Goal: Transaction & Acquisition: Purchase product/service

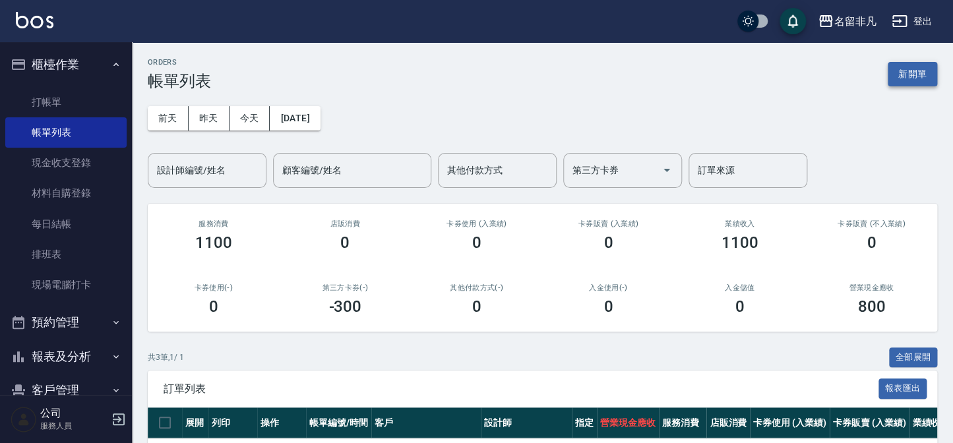
click at [899, 69] on button "新開單" at bounding box center [911, 74] width 49 height 24
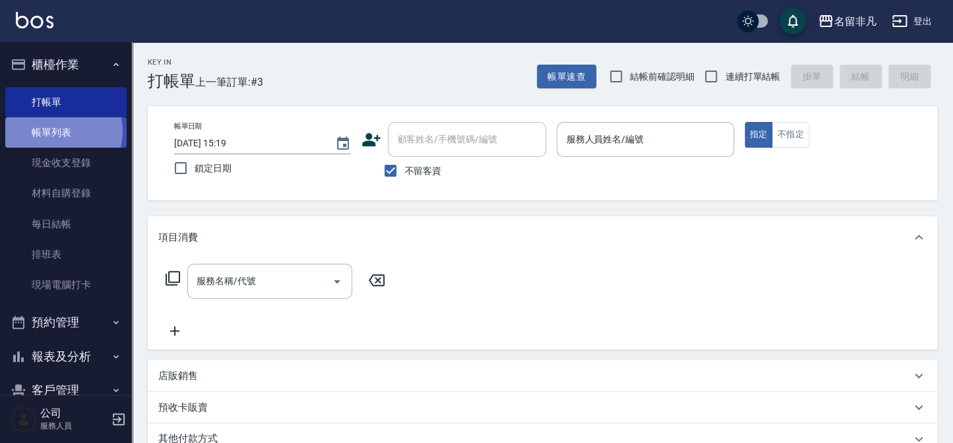
click at [54, 131] on link "帳單列表" at bounding box center [65, 132] width 121 height 30
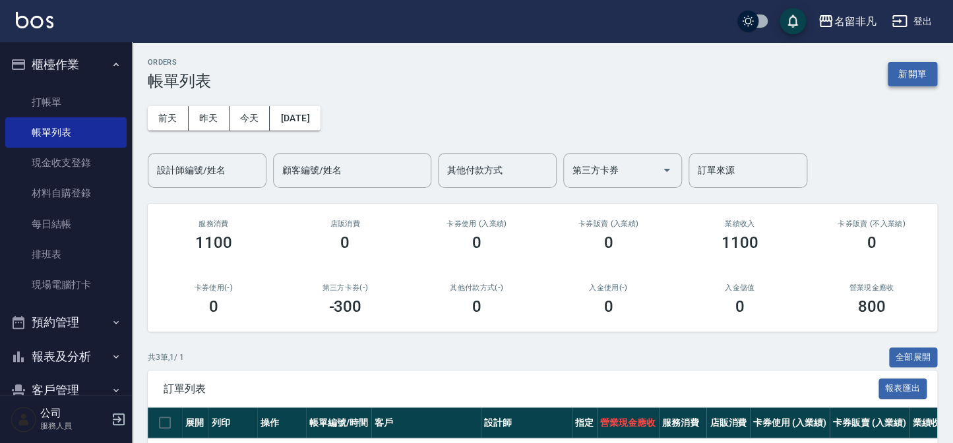
click at [895, 73] on button "新開單" at bounding box center [911, 74] width 49 height 24
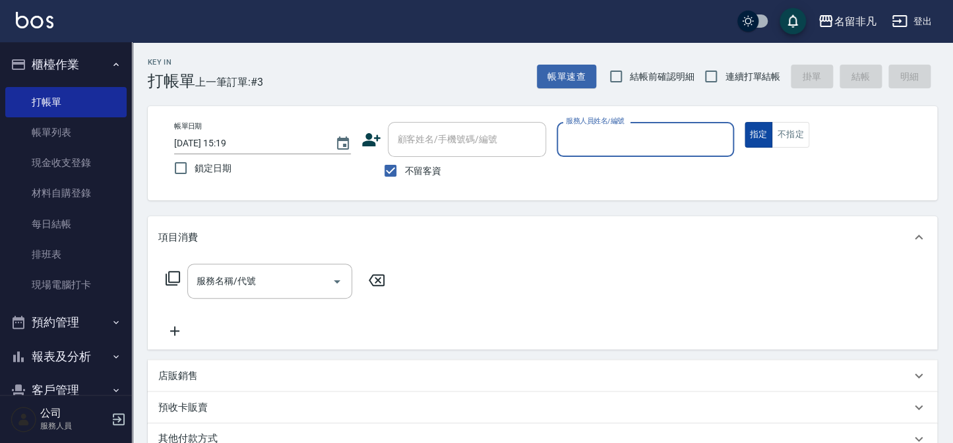
click at [756, 131] on button "指定" at bounding box center [758, 135] width 28 height 26
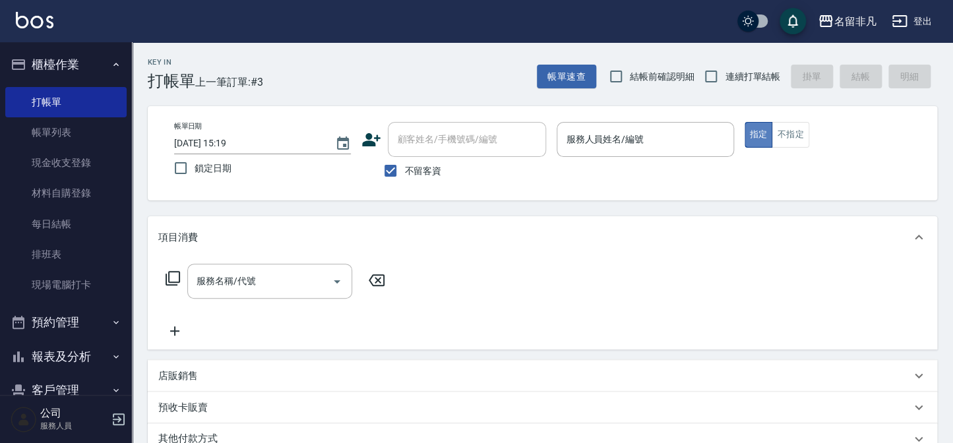
click at [754, 134] on button "指定" at bounding box center [758, 135] width 28 height 26
click at [670, 151] on div "服務人員姓名/編號" at bounding box center [644, 139] width 177 height 35
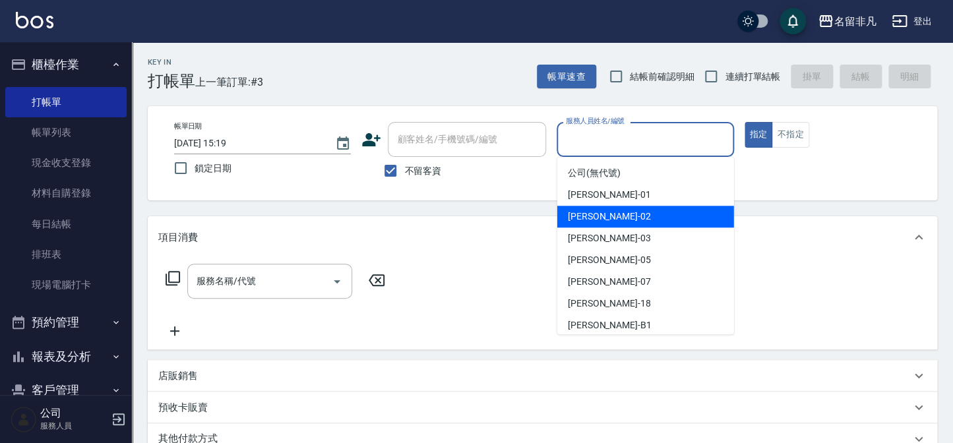
click at [603, 214] on span "[PERSON_NAME]-02" at bounding box center [609, 217] width 83 height 14
type input "[PERSON_NAME]-02"
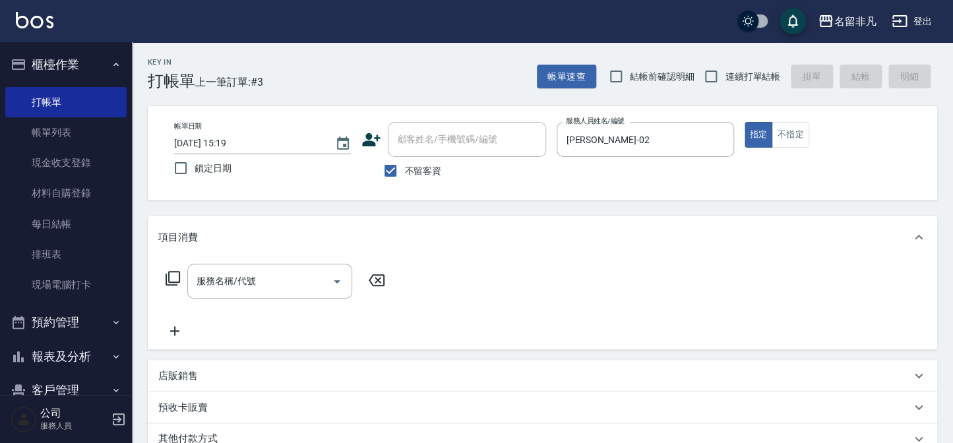
click at [170, 276] on icon at bounding box center [173, 278] width 16 height 16
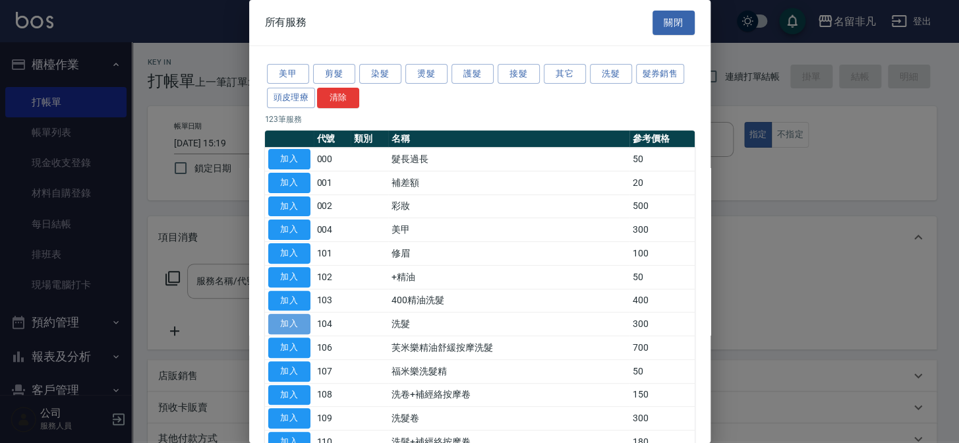
click at [289, 322] on button "加入" at bounding box center [289, 324] width 42 height 20
type input "洗髮(104)"
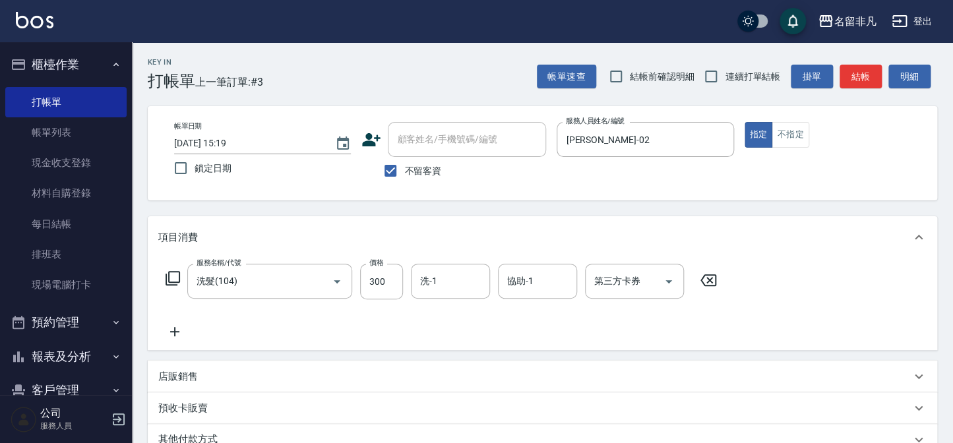
click at [167, 275] on icon at bounding box center [173, 278] width 16 height 16
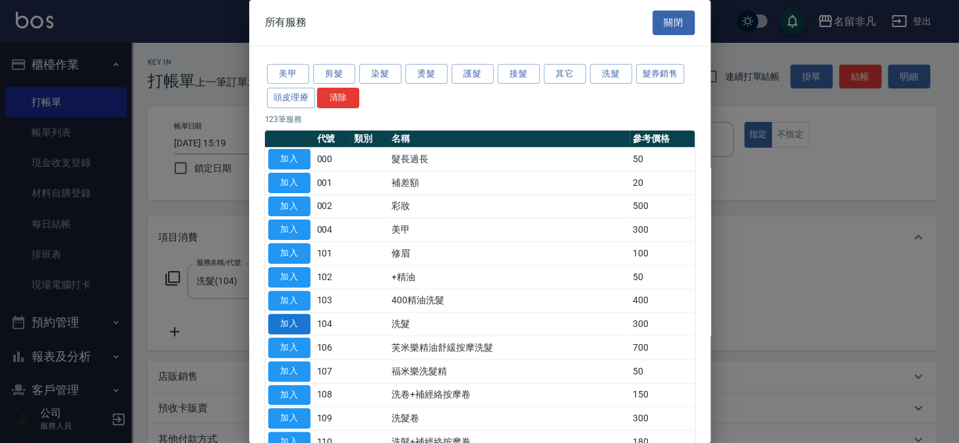
click at [277, 316] on button "加入" at bounding box center [289, 324] width 42 height 20
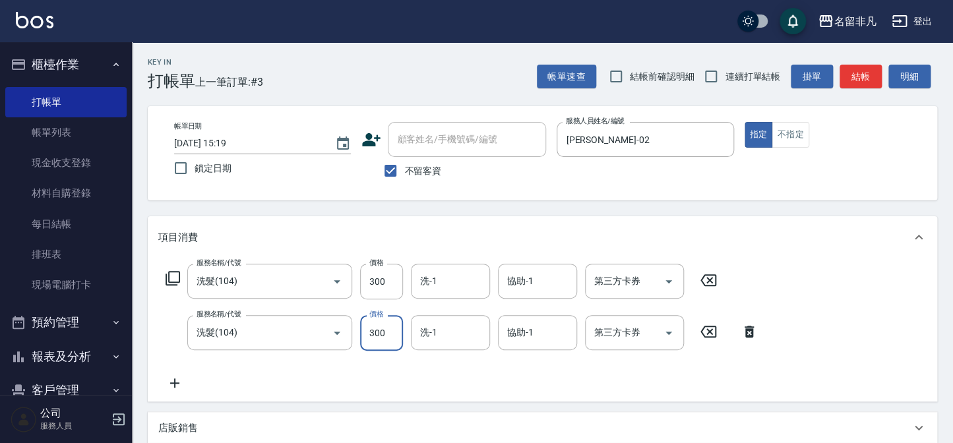
drag, startPoint x: 389, startPoint y: 332, endPoint x: 394, endPoint y: 309, distance: 23.5
click at [389, 332] on input "300" at bounding box center [381, 333] width 43 height 36
click at [750, 331] on icon at bounding box center [748, 332] width 33 height 16
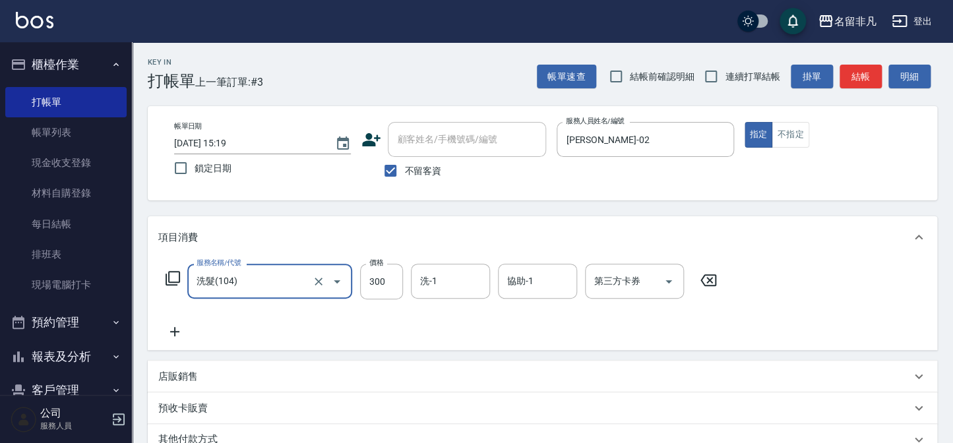
click at [167, 272] on icon at bounding box center [173, 278] width 16 height 16
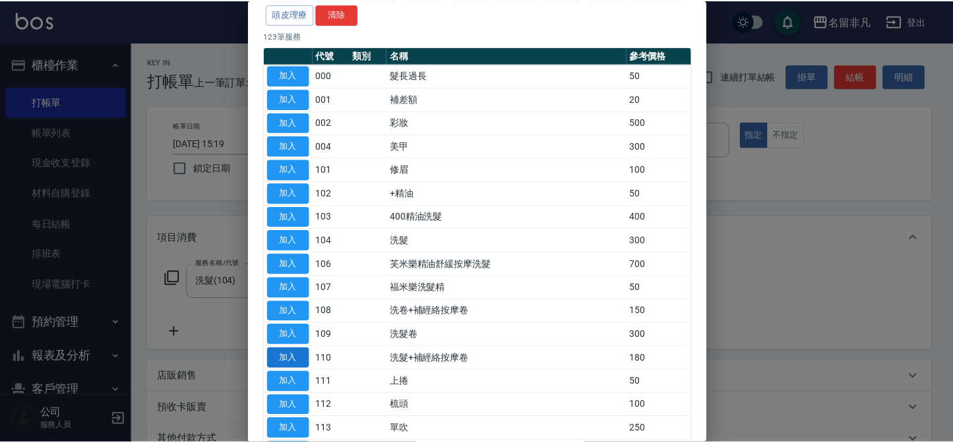
scroll to position [59, 0]
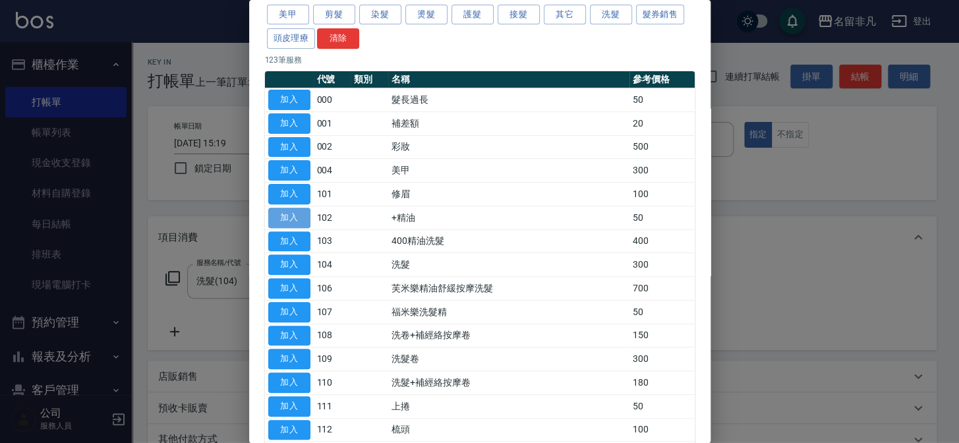
click at [287, 214] on button "加入" at bounding box center [289, 218] width 42 height 20
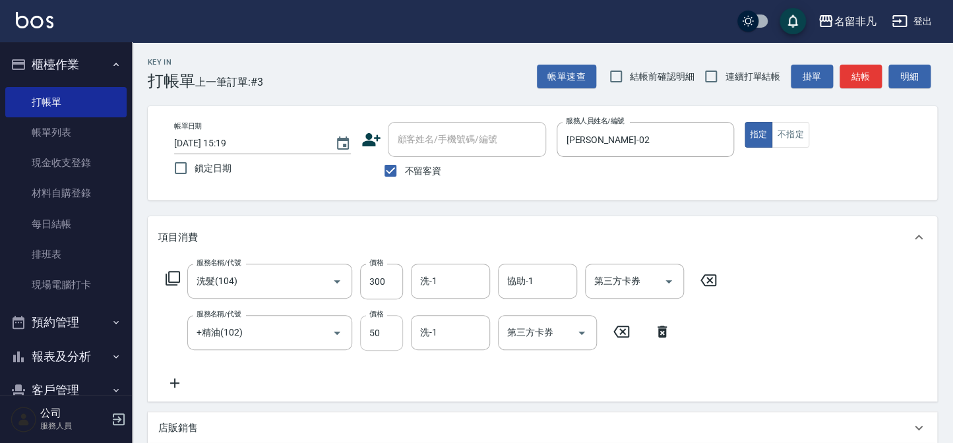
click at [389, 339] on input "50" at bounding box center [381, 333] width 43 height 36
click at [374, 329] on input "2200" at bounding box center [381, 333] width 43 height 36
click at [373, 331] on input "2200" at bounding box center [381, 333] width 43 height 36
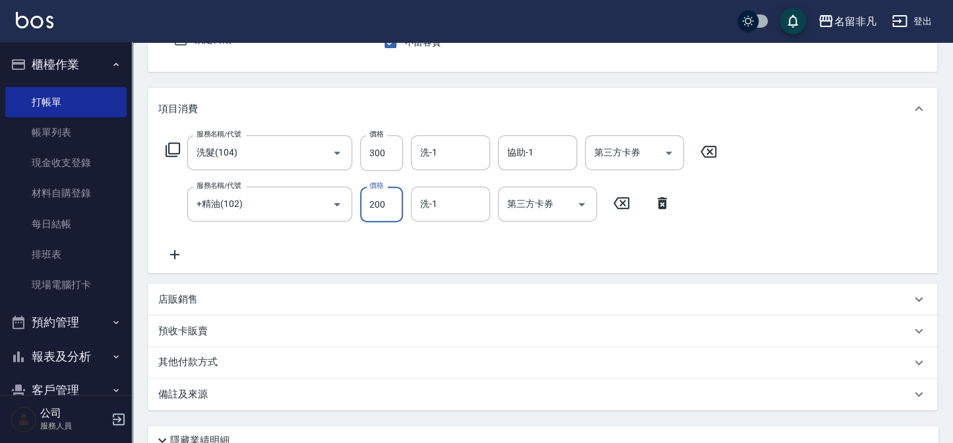
scroll to position [179, 0]
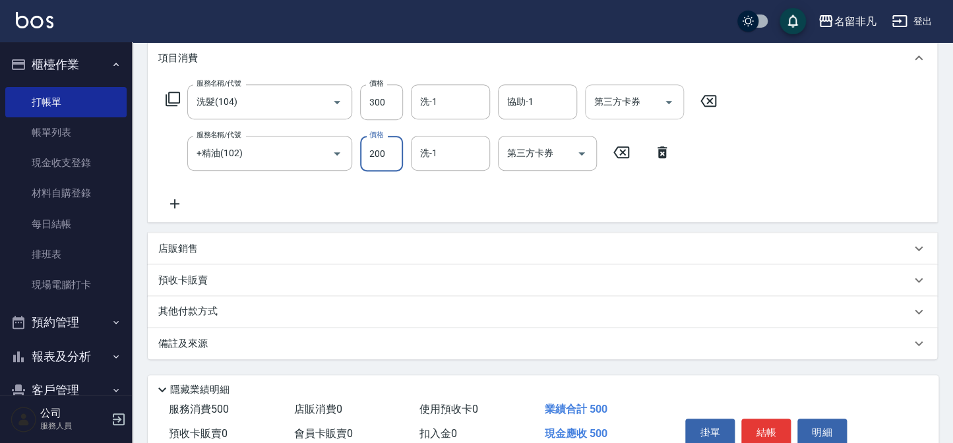
click at [669, 99] on icon "Open" at bounding box center [669, 102] width 16 height 16
type input "200"
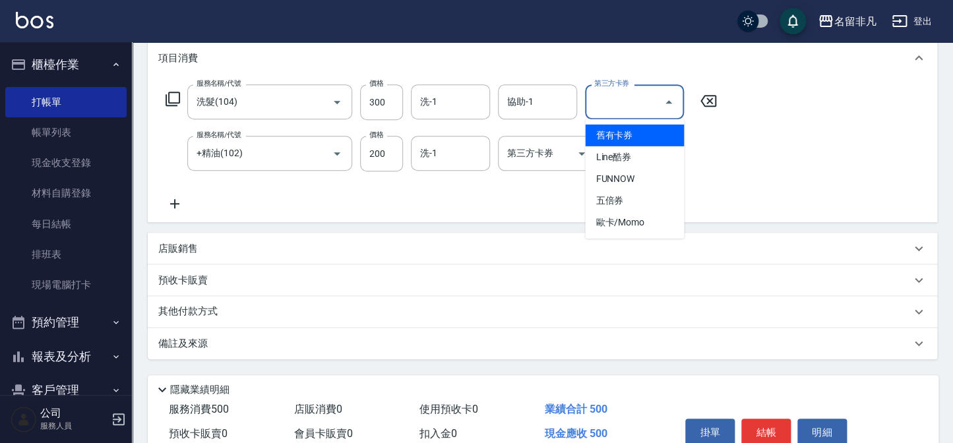
click at [642, 132] on span "舊有卡券" at bounding box center [634, 136] width 99 height 22
type input "舊有卡券"
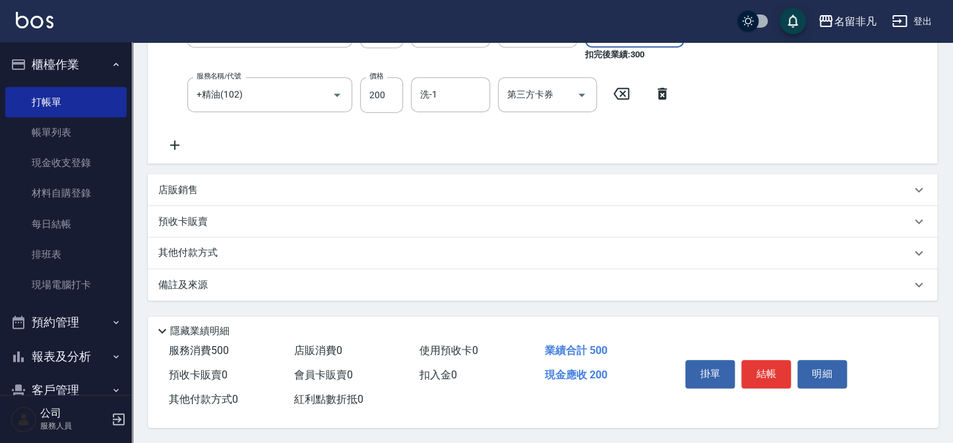
scroll to position [255, 0]
click at [773, 369] on button "結帳" at bounding box center [765, 373] width 49 height 28
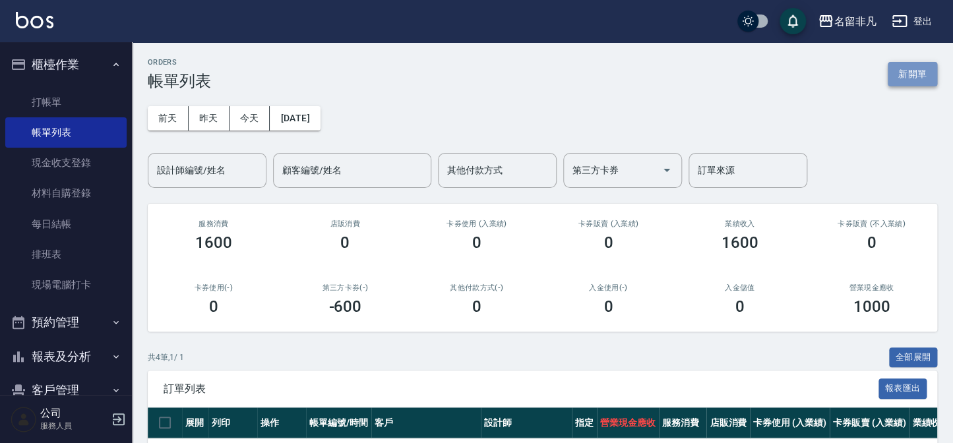
click at [916, 75] on button "新開單" at bounding box center [911, 74] width 49 height 24
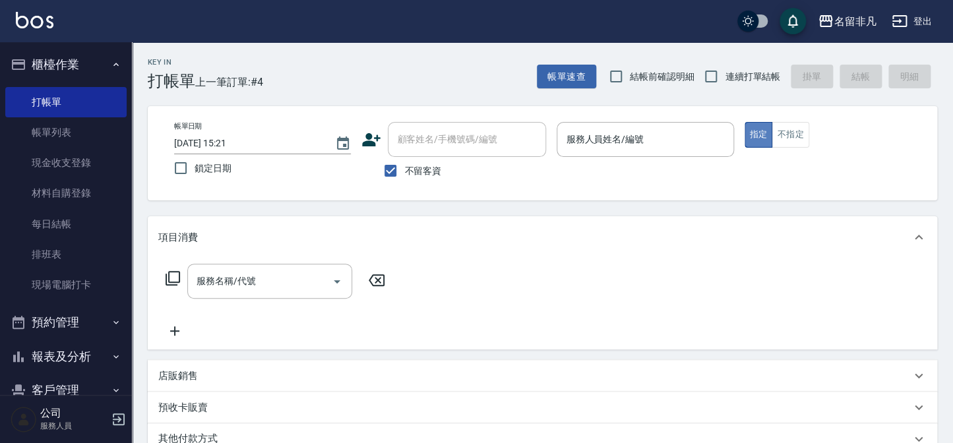
click at [752, 132] on button "指定" at bounding box center [758, 135] width 28 height 26
click at [664, 142] on input "服務人員姓名/編號" at bounding box center [644, 139] width 165 height 23
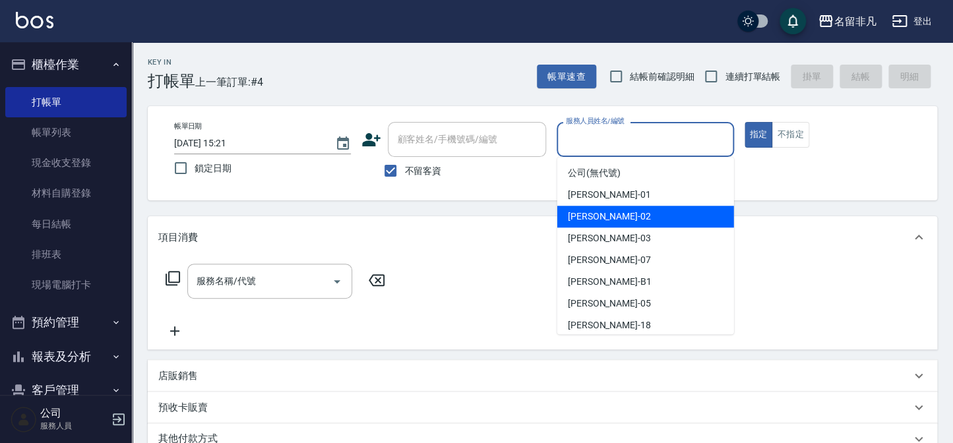
click at [626, 214] on div "[PERSON_NAME]-02" at bounding box center [645, 217] width 177 height 22
type input "[PERSON_NAME]-02"
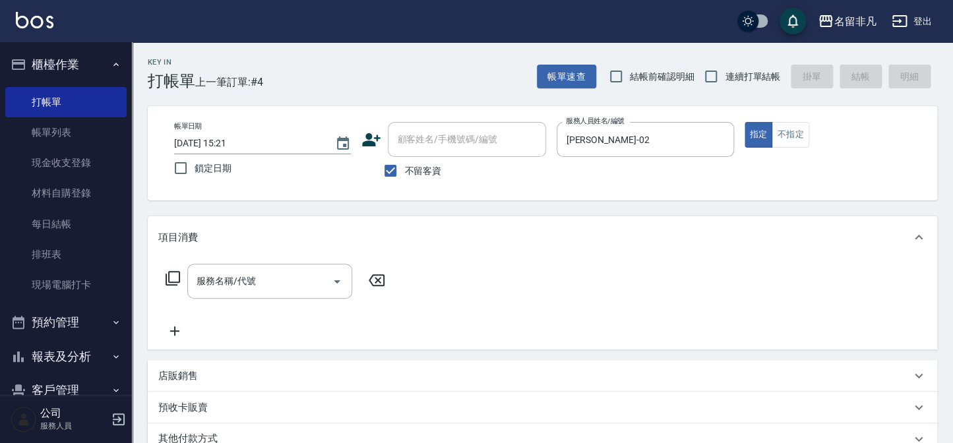
click at [177, 277] on icon at bounding box center [173, 278] width 16 height 16
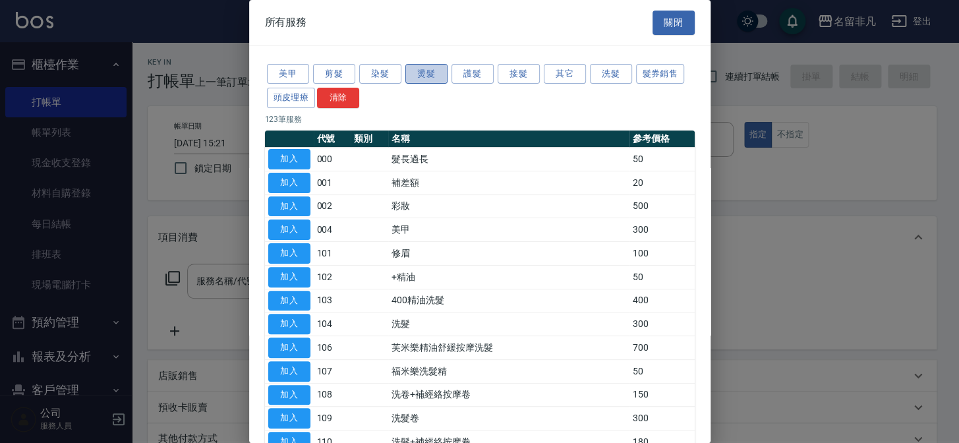
click at [427, 70] on button "燙髮" at bounding box center [426, 74] width 42 height 20
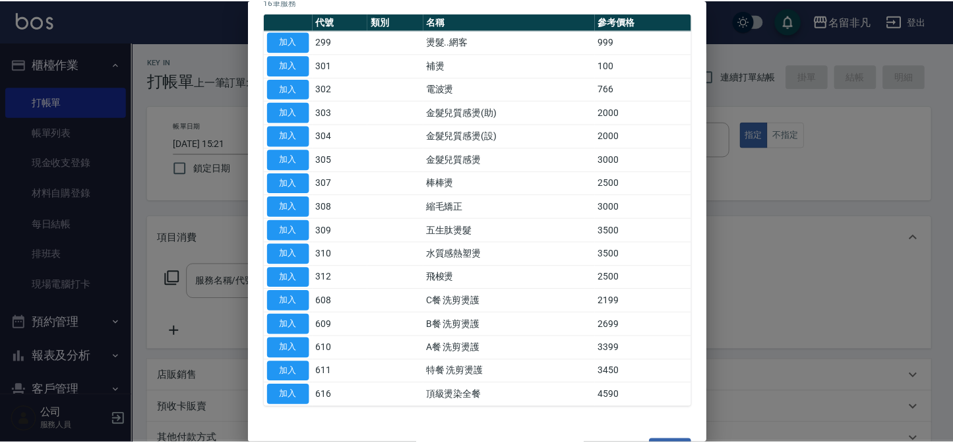
scroll to position [119, 0]
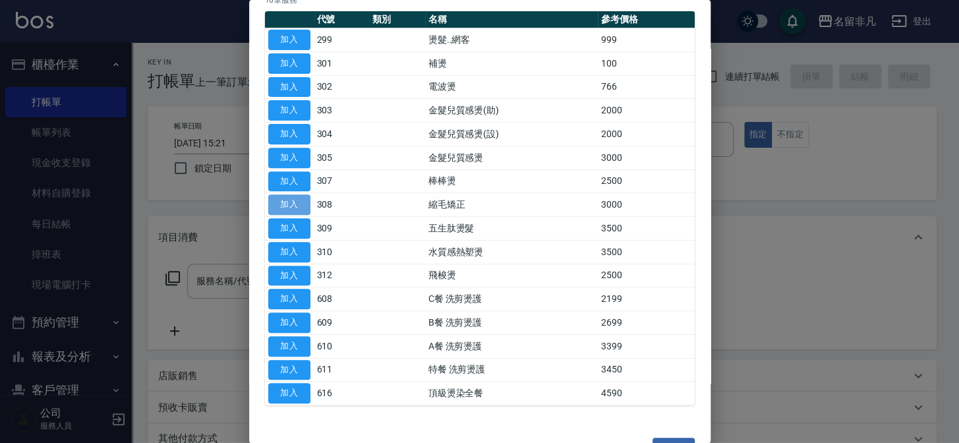
click at [282, 198] on button "加入" at bounding box center [289, 204] width 42 height 20
type input "縮毛矯正(308)"
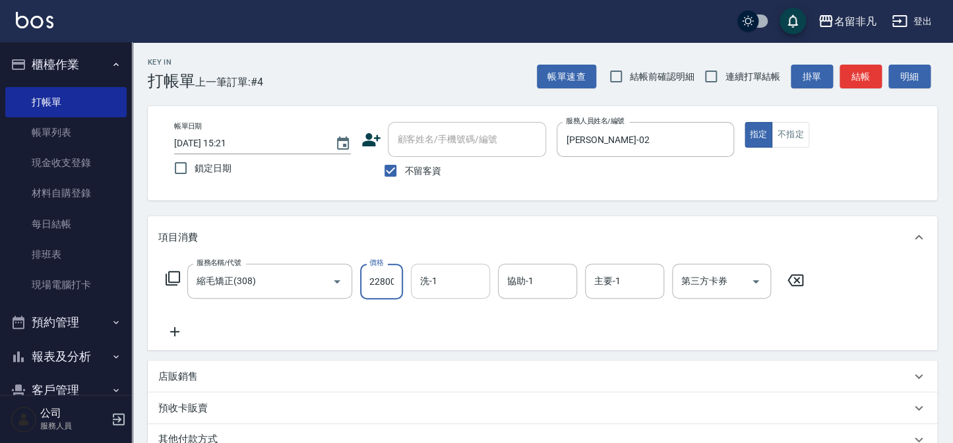
scroll to position [0, 1]
click at [372, 280] on input "22800" at bounding box center [381, 282] width 43 height 36
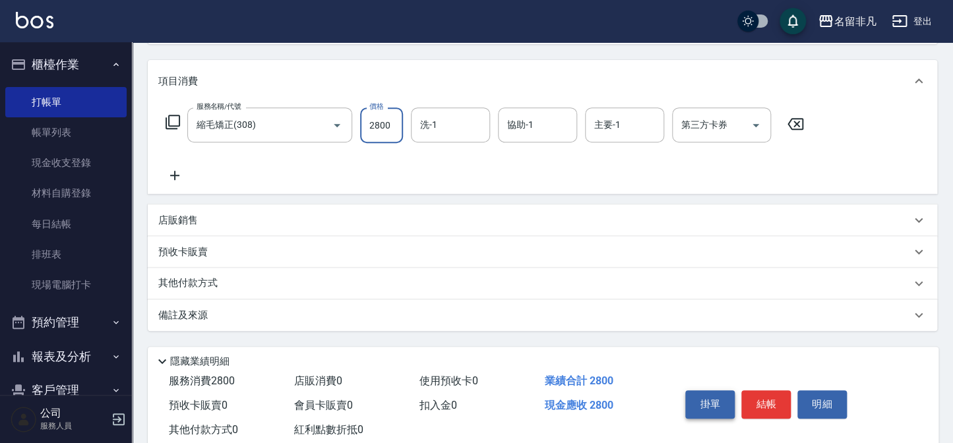
scroll to position [191, 0]
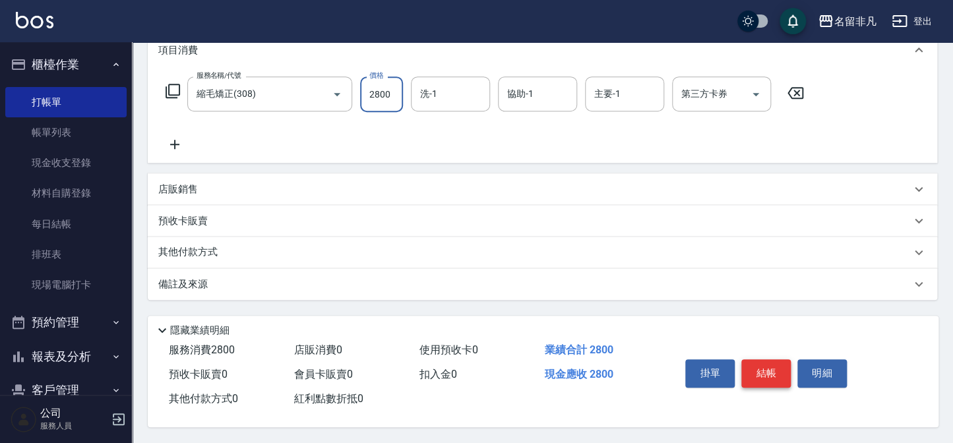
type input "2800"
click at [765, 369] on button "結帳" at bounding box center [765, 373] width 49 height 28
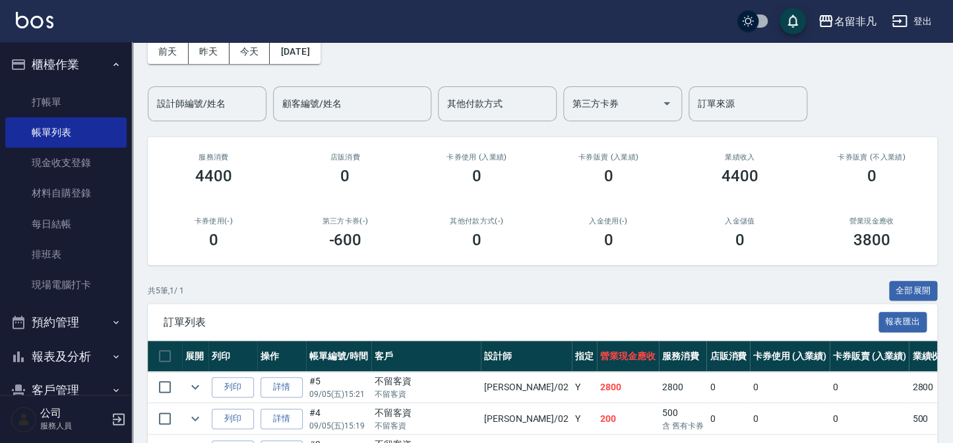
scroll to position [179, 0]
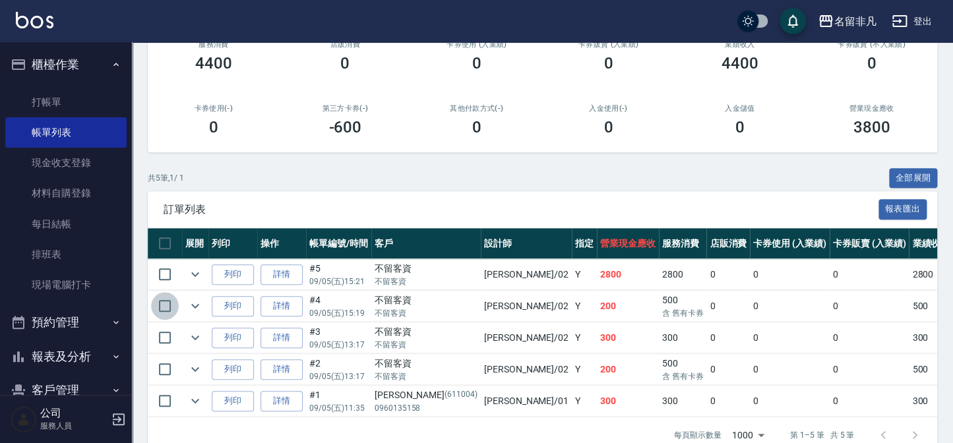
click at [165, 306] on input "checkbox" at bounding box center [165, 306] width 28 height 28
checkbox input "true"
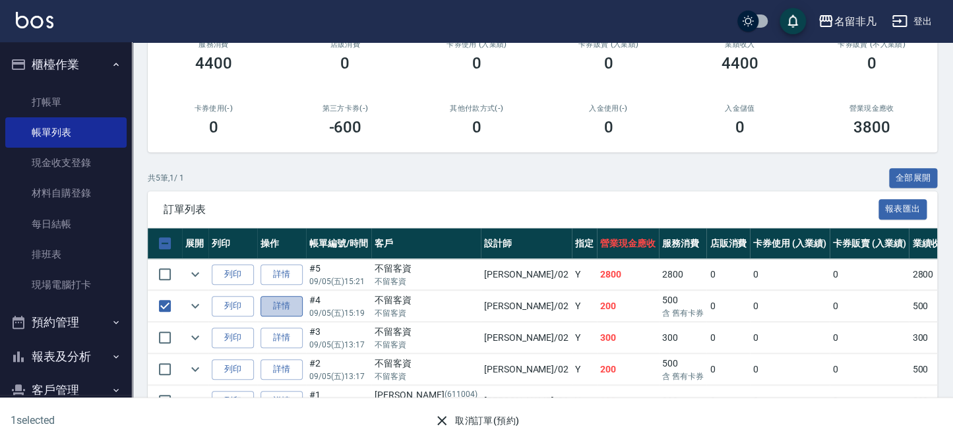
click at [290, 303] on link "詳情" at bounding box center [281, 306] width 42 height 20
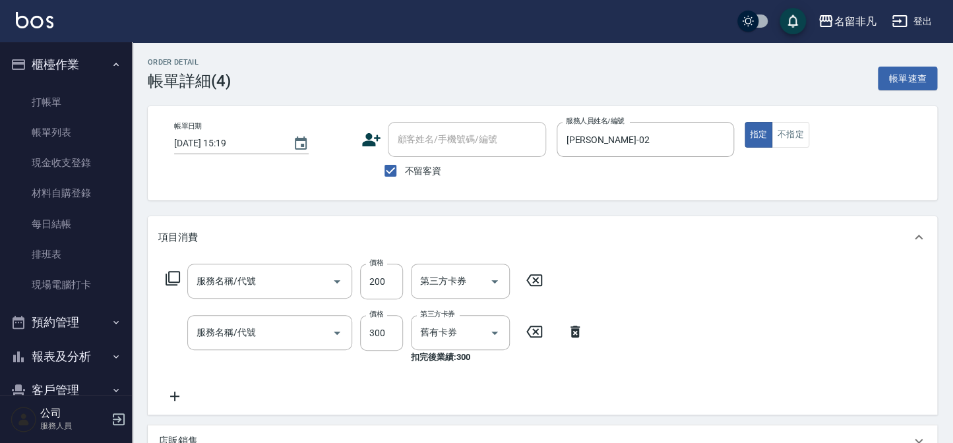
type input "[DATE] 15:19"
checkbox input "true"
type input "[PERSON_NAME]-02"
type input "+精油(102)"
type input "洗髮(104)"
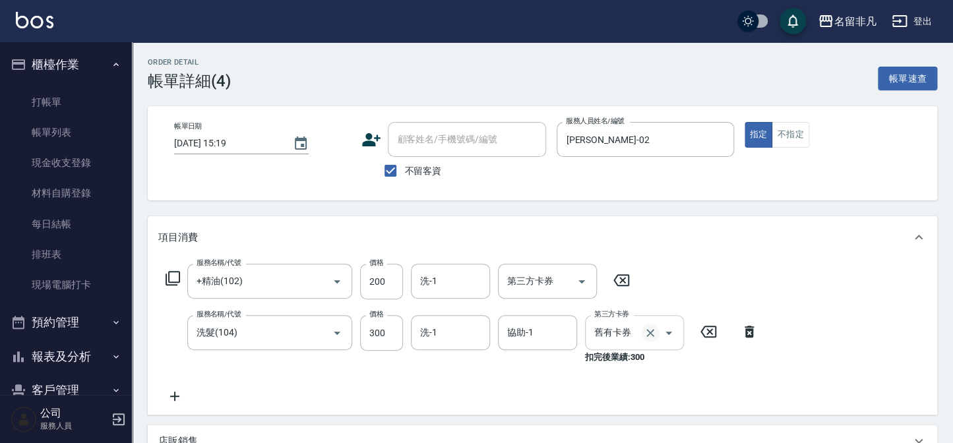
click at [652, 333] on icon "Clear" at bounding box center [649, 332] width 13 height 13
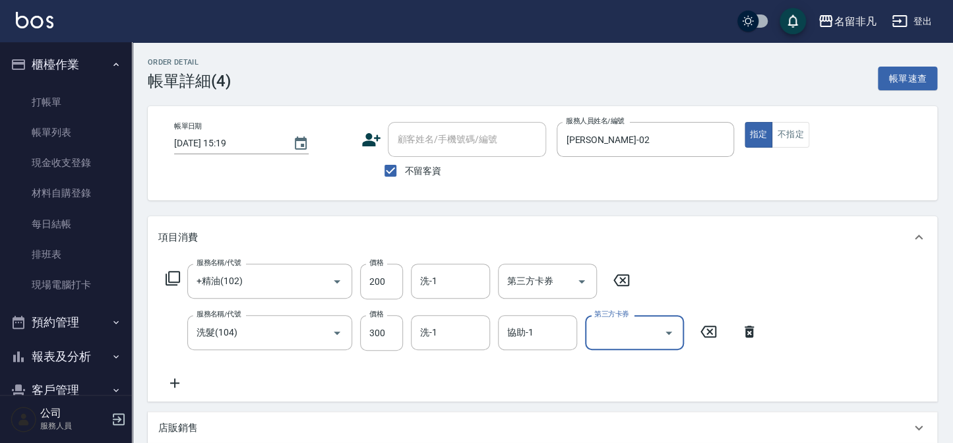
click at [616, 279] on icon at bounding box center [621, 280] width 33 height 16
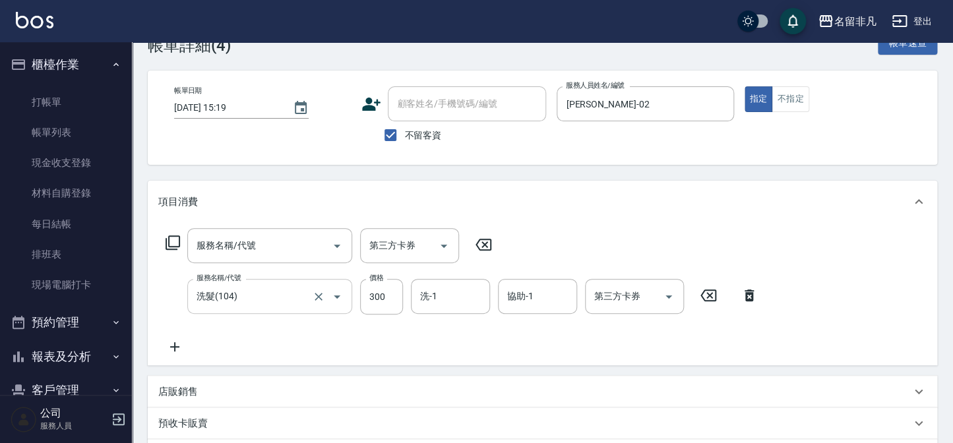
scroll to position [26, 0]
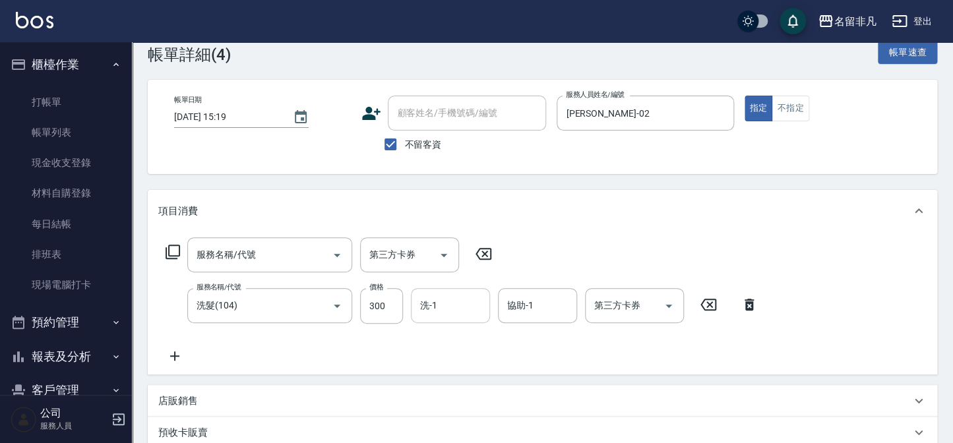
click at [446, 302] on input "洗-1" at bounding box center [450, 305] width 67 height 23
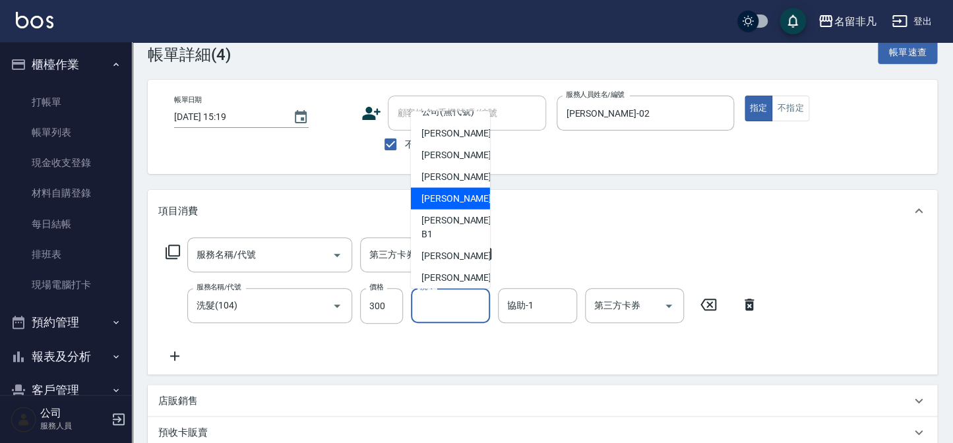
scroll to position [20, 0]
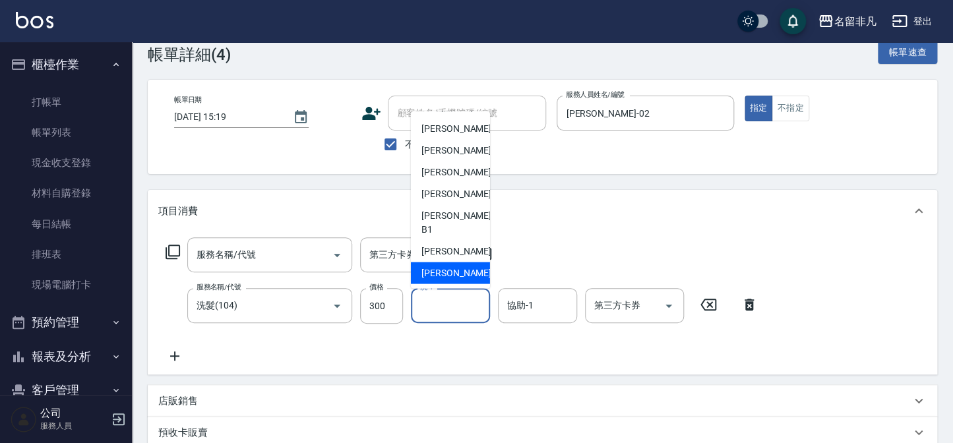
click at [472, 270] on div "[PERSON_NAME]-18" at bounding box center [450, 273] width 79 height 22
type input "[PERSON_NAME]-18"
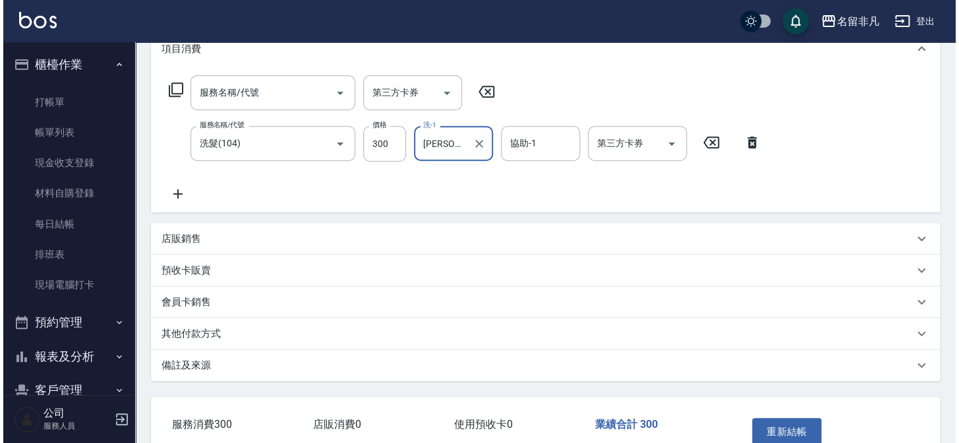
scroll to position [206, 0]
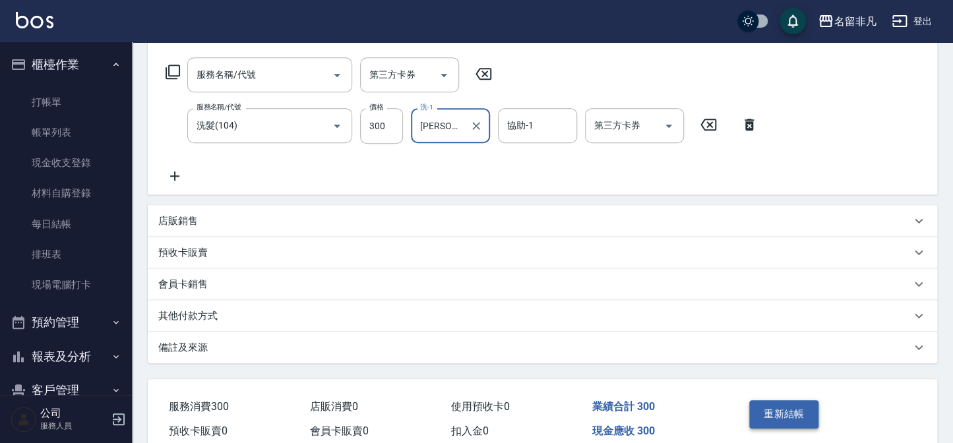
click at [788, 414] on button "重新結帳" at bounding box center [784, 414] width 70 height 28
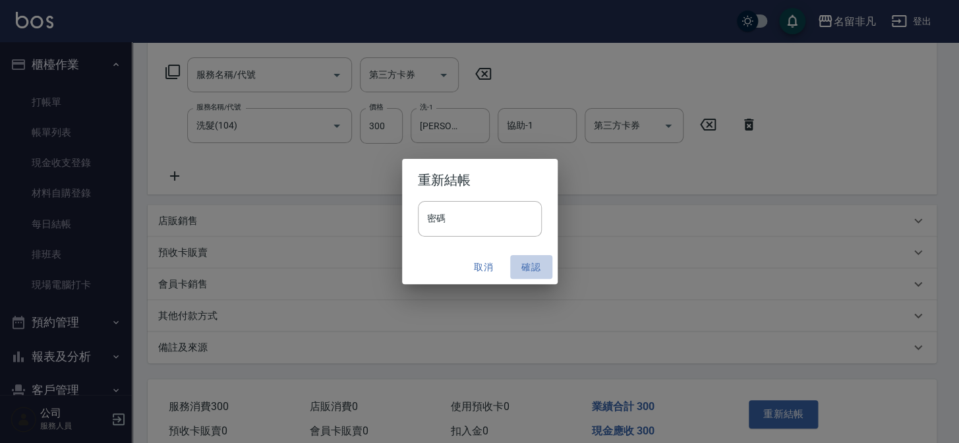
click at [533, 264] on button "確認" at bounding box center [531, 267] width 42 height 24
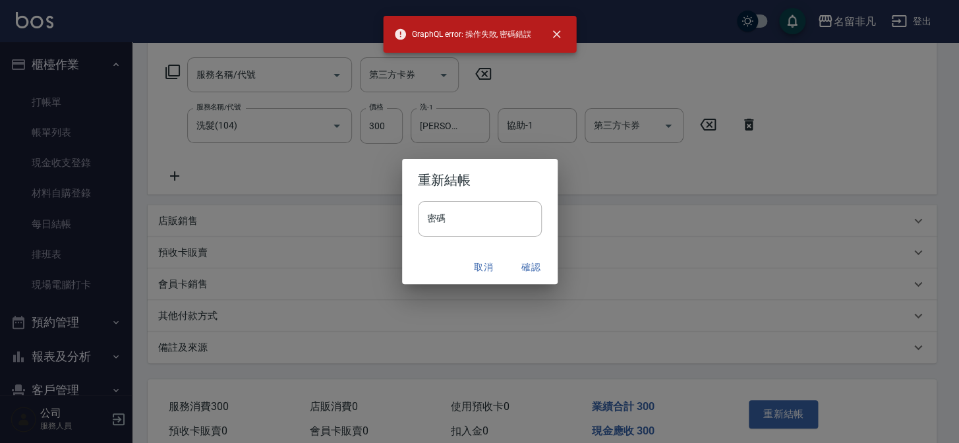
click at [552, 283] on div "取消 確認" at bounding box center [480, 267] width 156 height 35
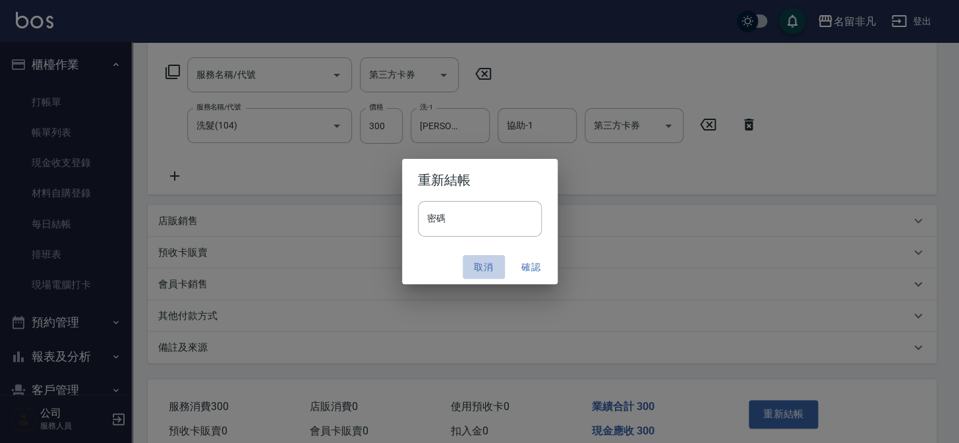
click at [485, 264] on button "取消" at bounding box center [484, 267] width 42 height 24
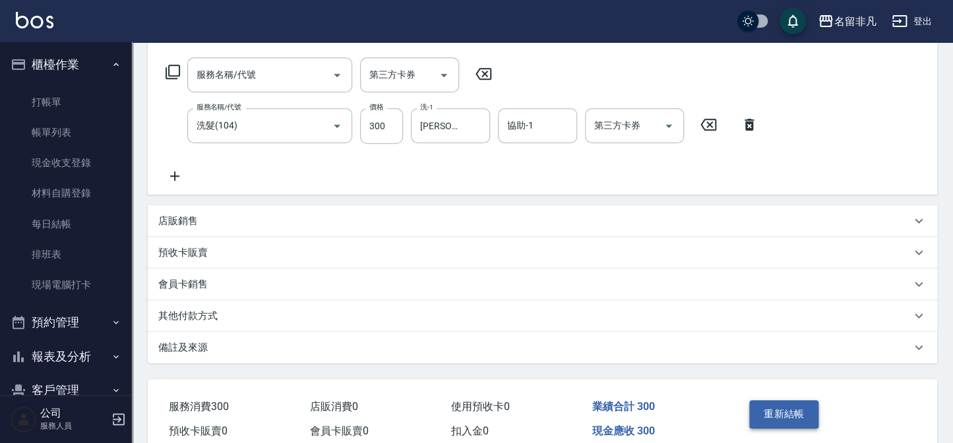
click at [773, 411] on button "重新結帳" at bounding box center [784, 414] width 70 height 28
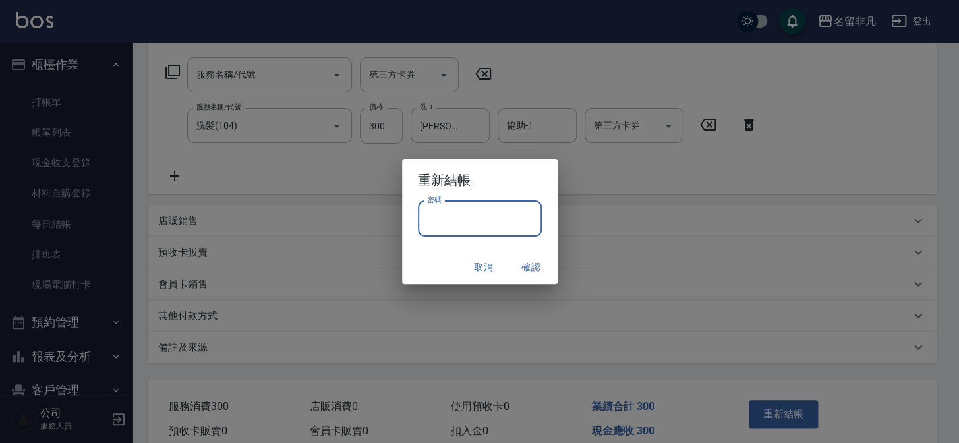
click at [466, 222] on input "密碼" at bounding box center [480, 219] width 124 height 36
click at [461, 218] on input "********" at bounding box center [480, 219] width 124 height 36
type input "*"
type input "****"
click at [531, 269] on button "確認" at bounding box center [531, 267] width 42 height 24
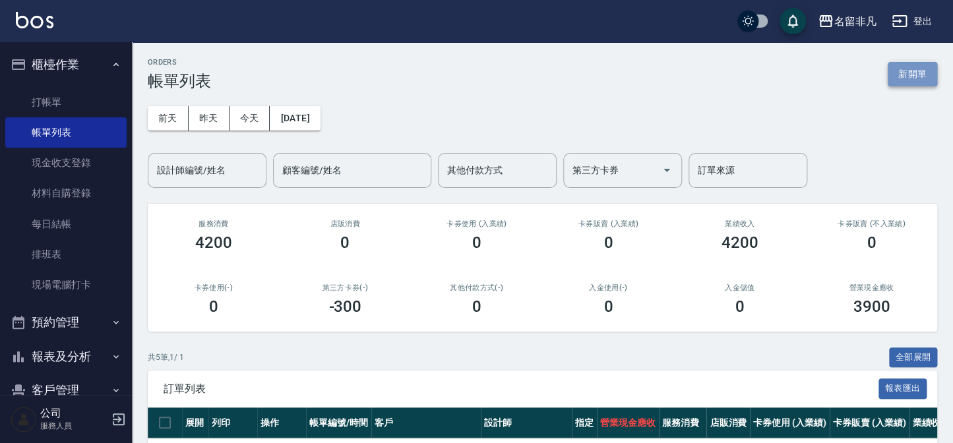
click at [901, 73] on button "新開單" at bounding box center [911, 74] width 49 height 24
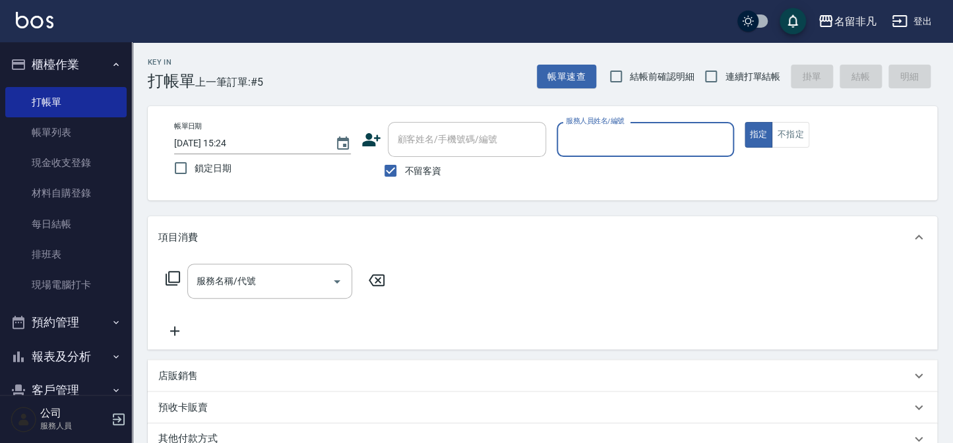
click at [434, 172] on span "不留客資" at bounding box center [422, 171] width 37 height 14
click at [404, 172] on input "不留客資" at bounding box center [390, 171] width 28 height 28
checkbox input "false"
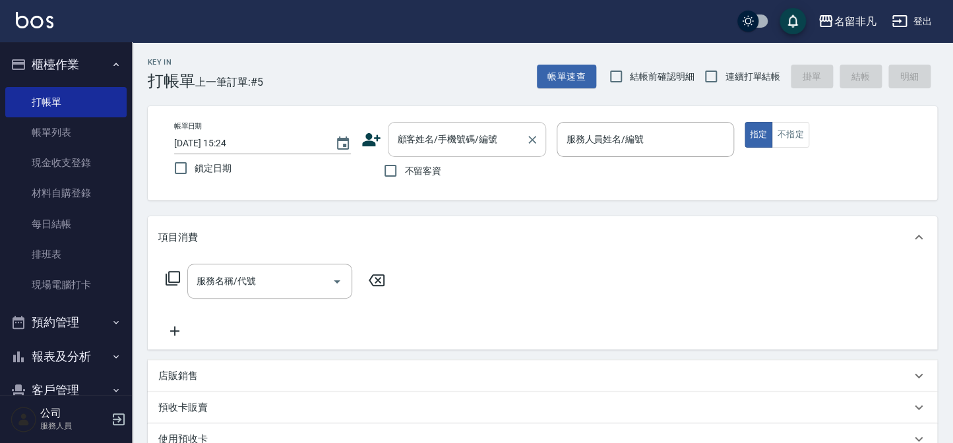
click at [450, 150] on input "顧客姓名/手機號碼/編號" at bounding box center [457, 139] width 127 height 23
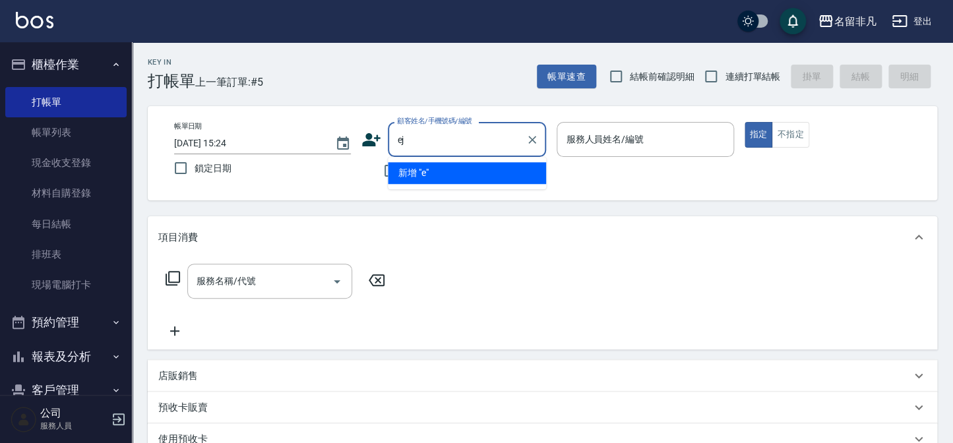
type input "e"
type input "[PERSON_NAME]"
click at [744, 122] on button "指定" at bounding box center [758, 135] width 28 height 26
type button "true"
type input "[PERSON_NAME]/0966779999/000307"
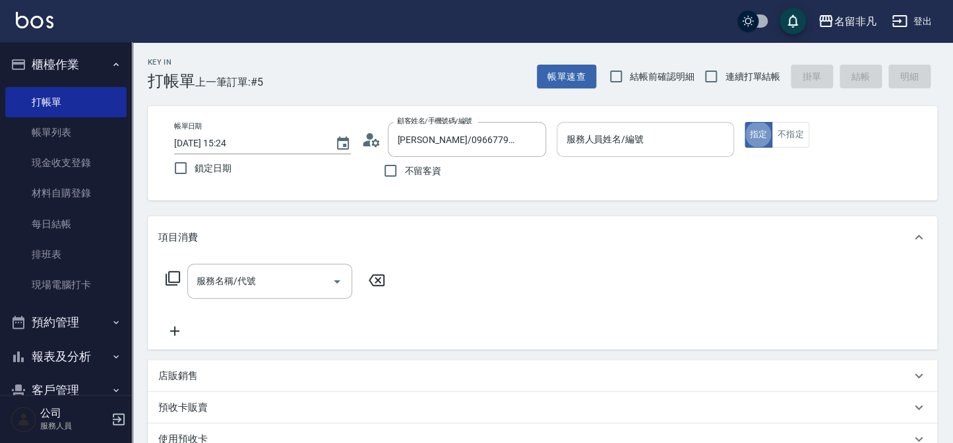
click at [619, 146] on input "服務人員姓名/編號" at bounding box center [644, 139] width 165 height 23
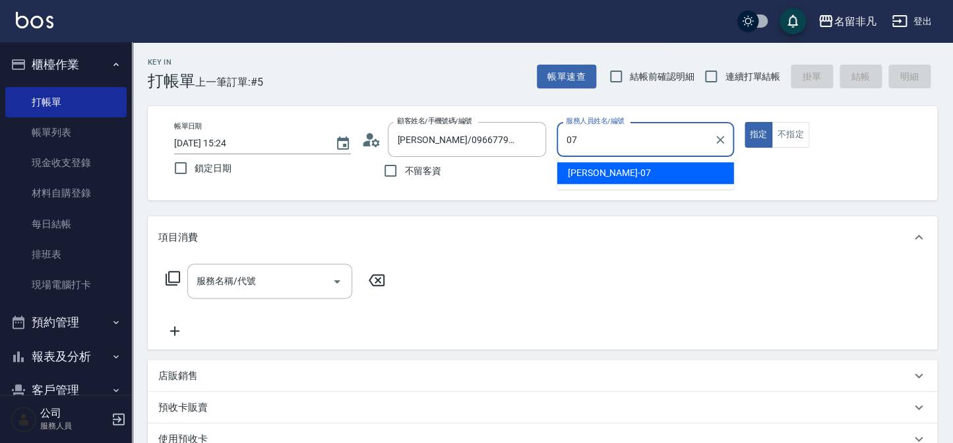
type input "[PERSON_NAME]-07"
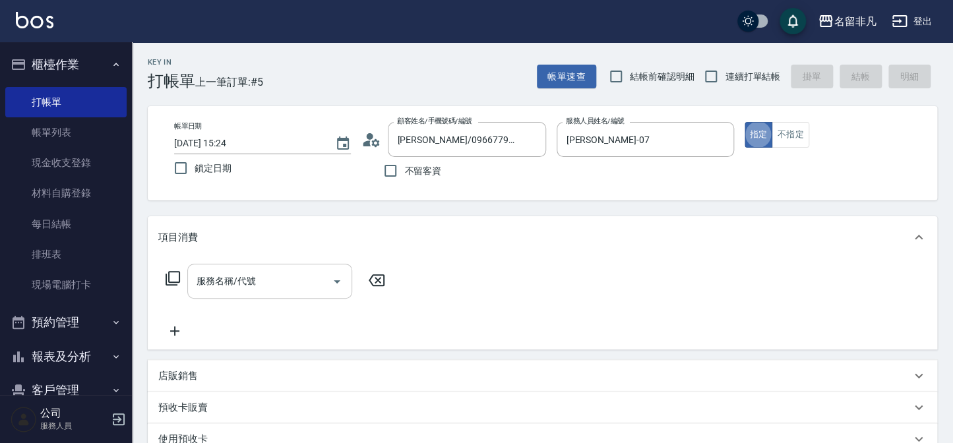
click at [295, 275] on input "服務名稱/代號" at bounding box center [259, 281] width 133 height 23
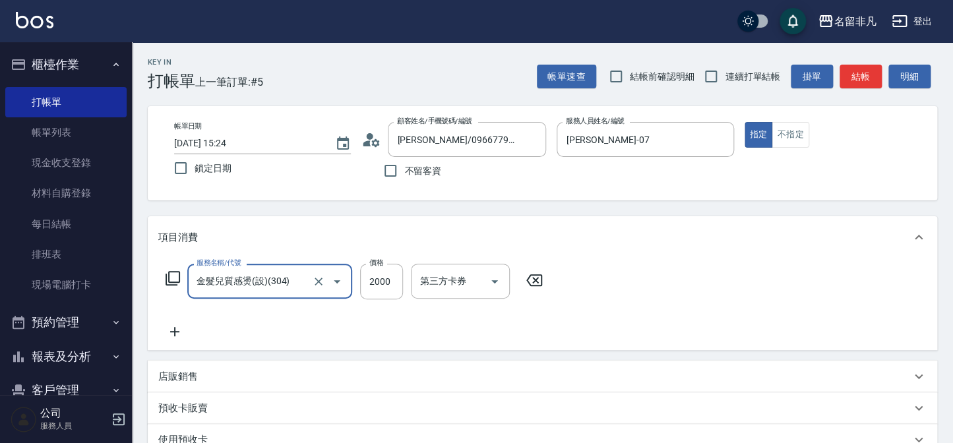
type input "金髮兒質感燙(設)(304)"
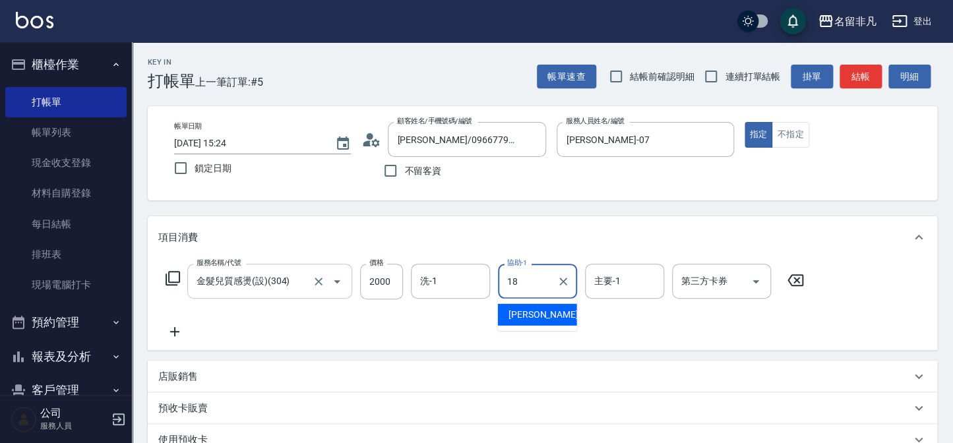
type input "[PERSON_NAME]-18"
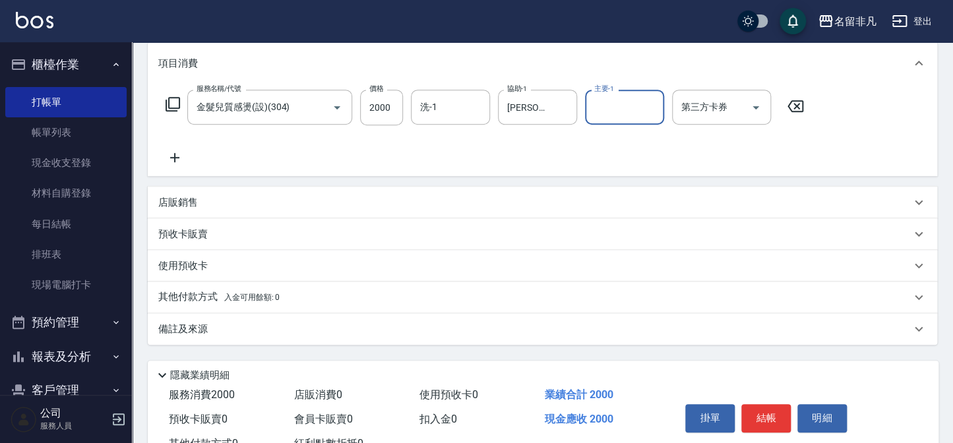
scroll to position [222, 0]
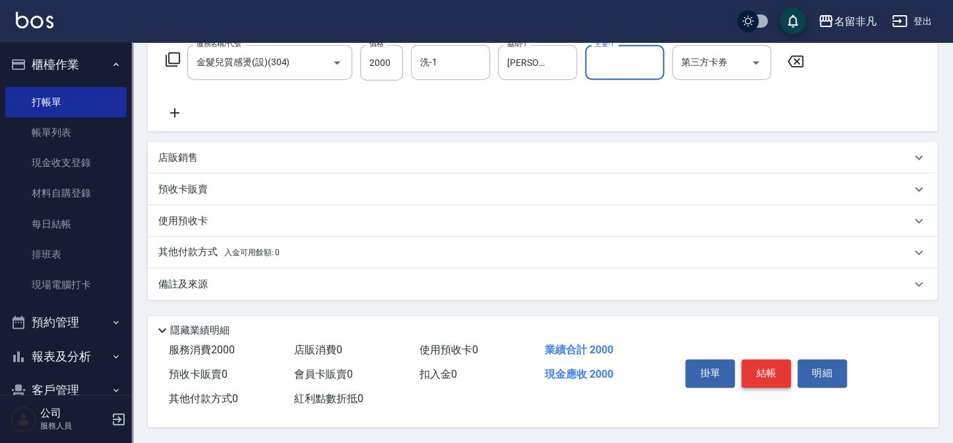
click at [771, 368] on button "結帳" at bounding box center [765, 373] width 49 height 28
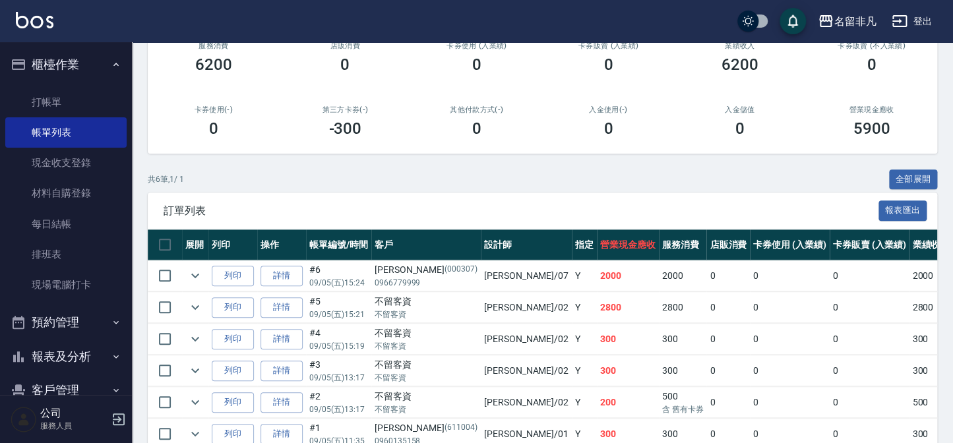
scroll to position [179, 0]
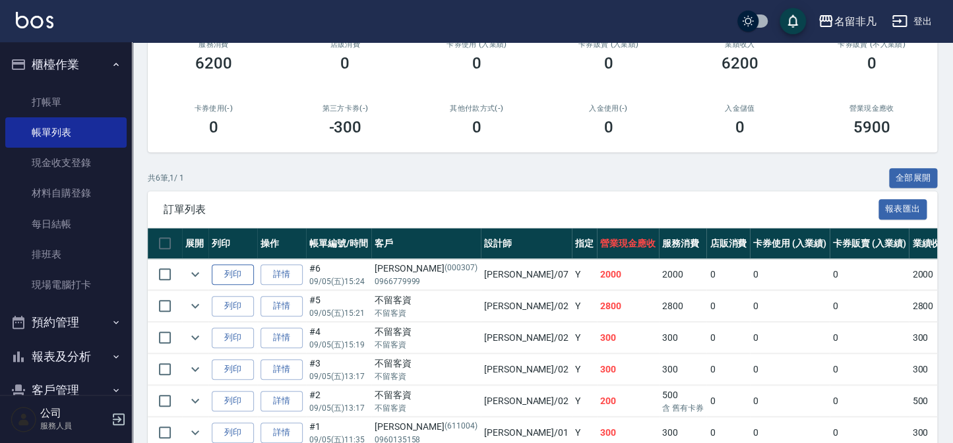
click at [231, 275] on button "列印" at bounding box center [233, 274] width 42 height 20
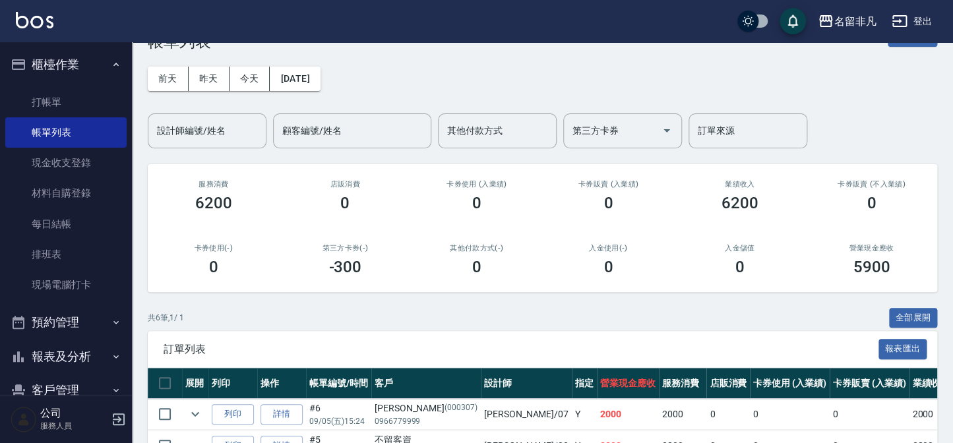
scroll to position [0, 0]
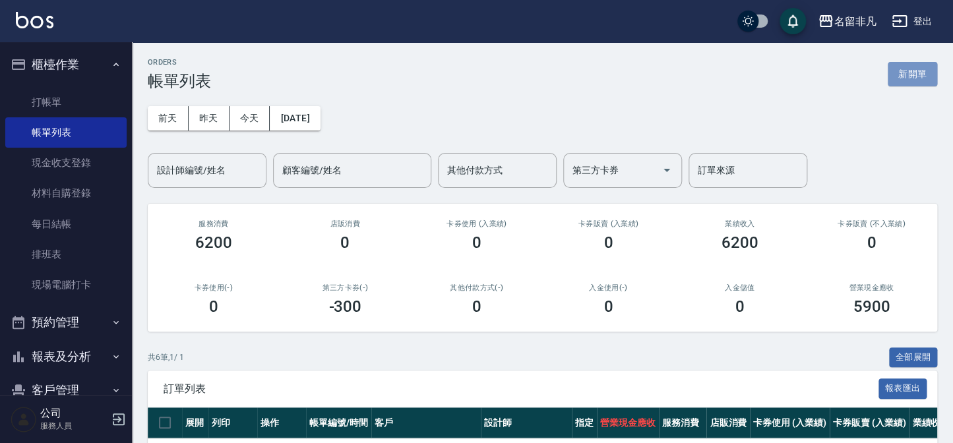
drag, startPoint x: 907, startPoint y: 80, endPoint x: 851, endPoint y: 81, distance: 56.0
click at [907, 80] on button "新開單" at bounding box center [911, 74] width 49 height 24
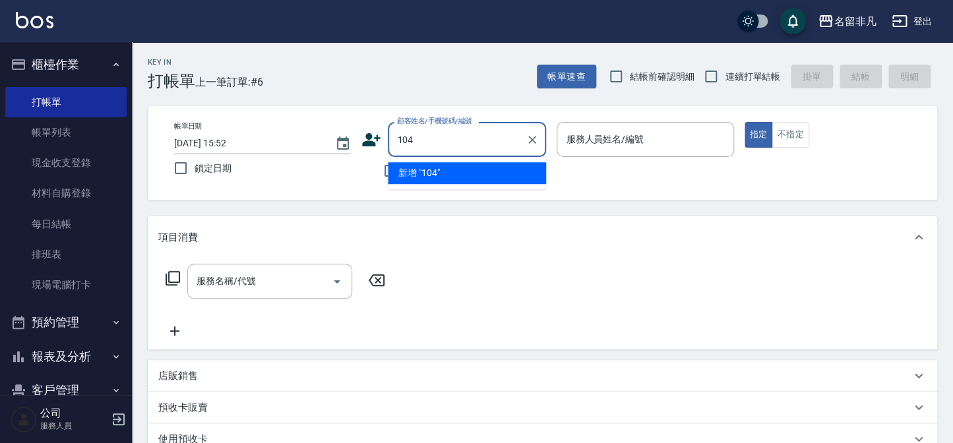
type input "104"
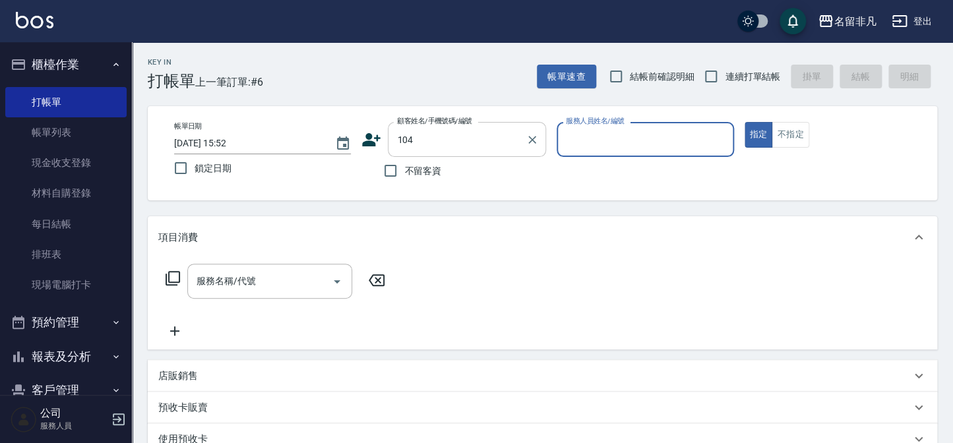
click at [500, 136] on input "104" at bounding box center [457, 139] width 127 height 23
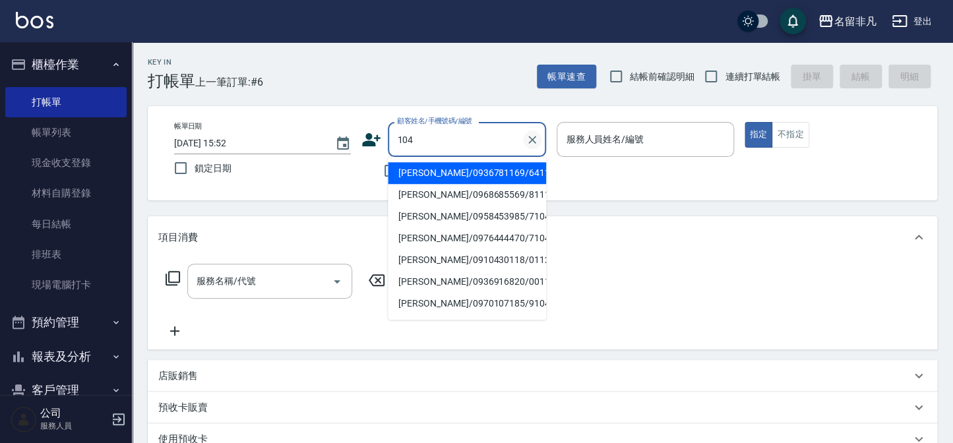
click at [529, 146] on button "Clear" at bounding box center [532, 140] width 18 height 18
click at [458, 138] on input "顧客姓名/手機號碼/編號" at bounding box center [457, 139] width 127 height 23
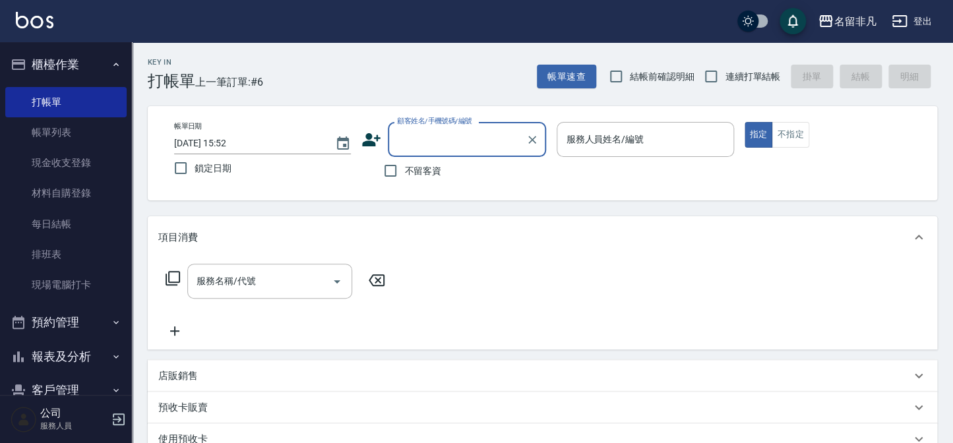
click at [425, 171] on span "不留客資" at bounding box center [422, 171] width 37 height 14
click at [404, 171] on input "不留客資" at bounding box center [390, 171] width 28 height 28
checkbox input "true"
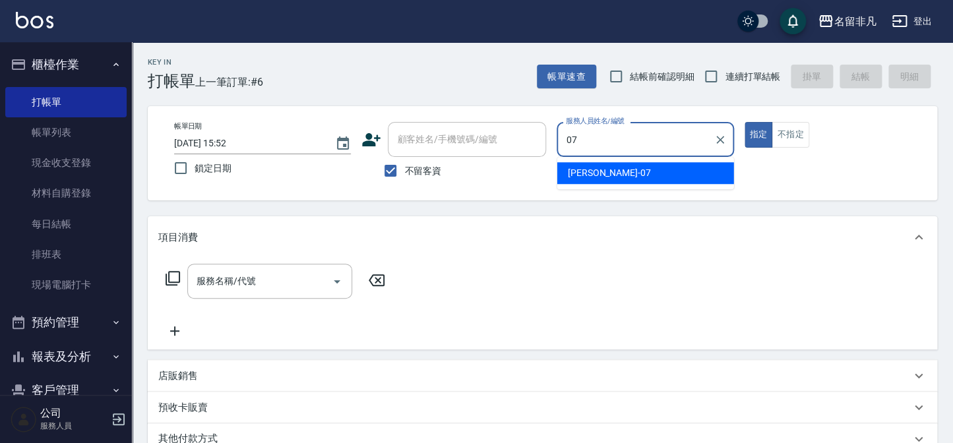
type input "07"
type button "true"
type input "[PERSON_NAME]-07"
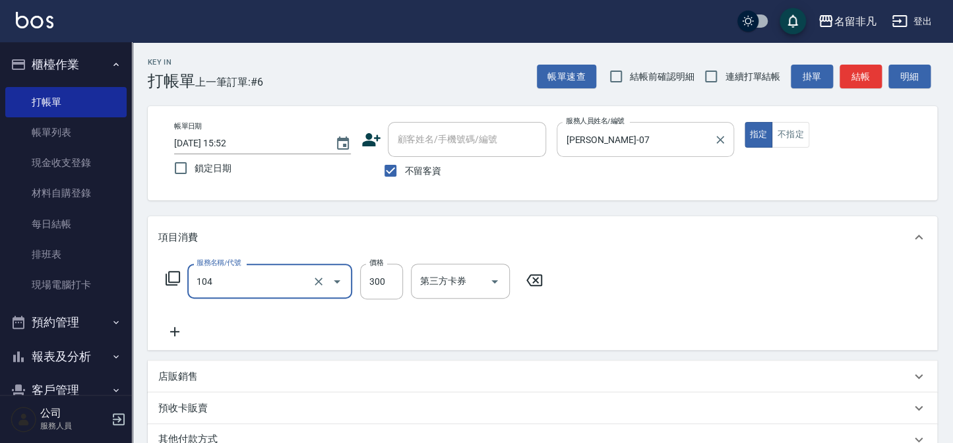
type input "洗髮(104)"
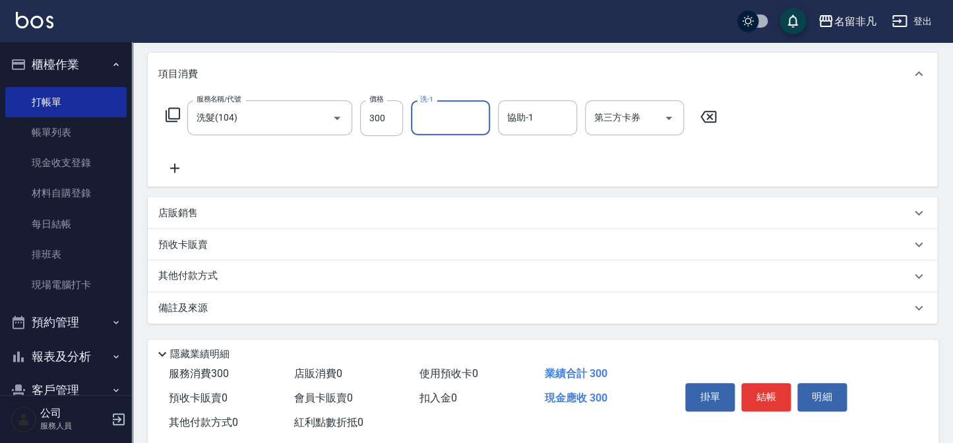
scroll to position [191, 0]
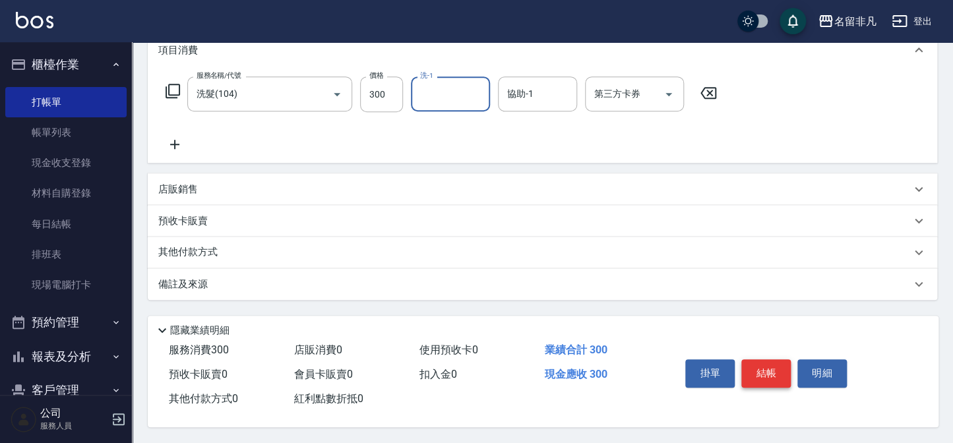
click at [763, 363] on button "結帳" at bounding box center [765, 373] width 49 height 28
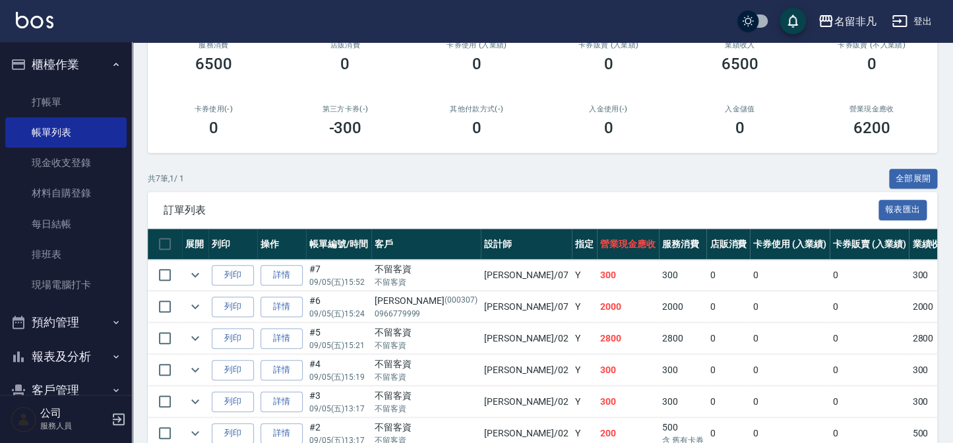
scroll to position [179, 0]
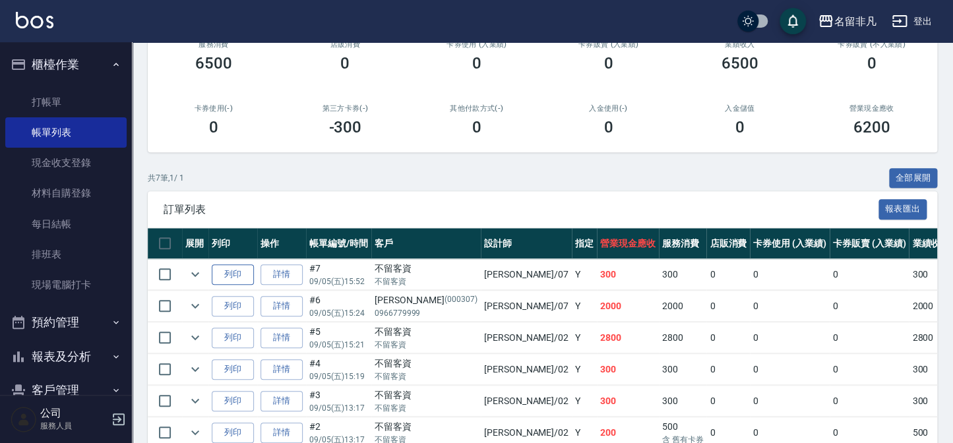
click at [247, 281] on button "列印" at bounding box center [233, 274] width 42 height 20
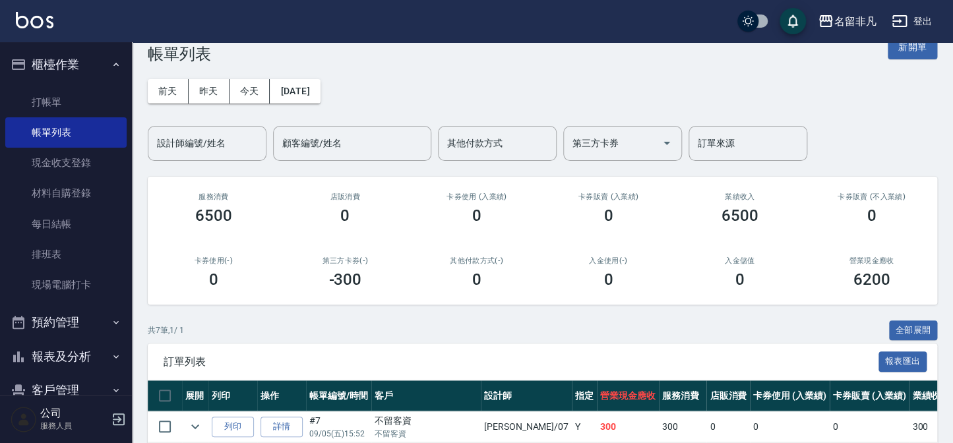
scroll to position [0, 0]
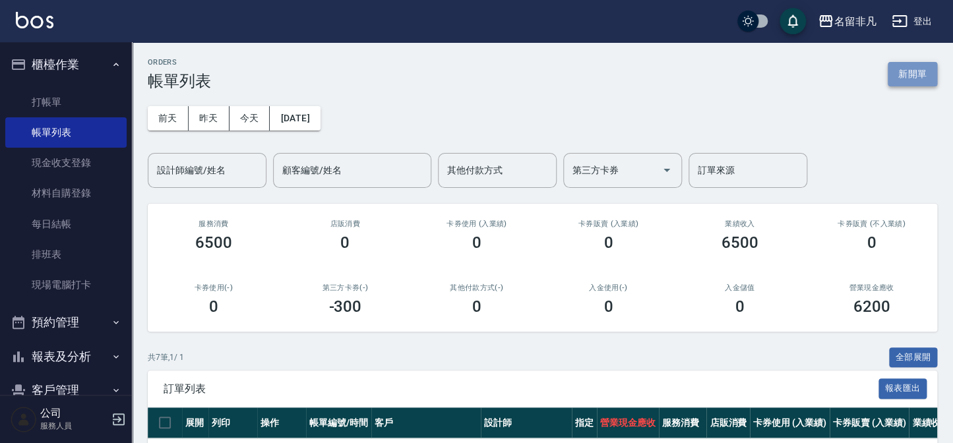
click at [901, 80] on button "新開單" at bounding box center [911, 74] width 49 height 24
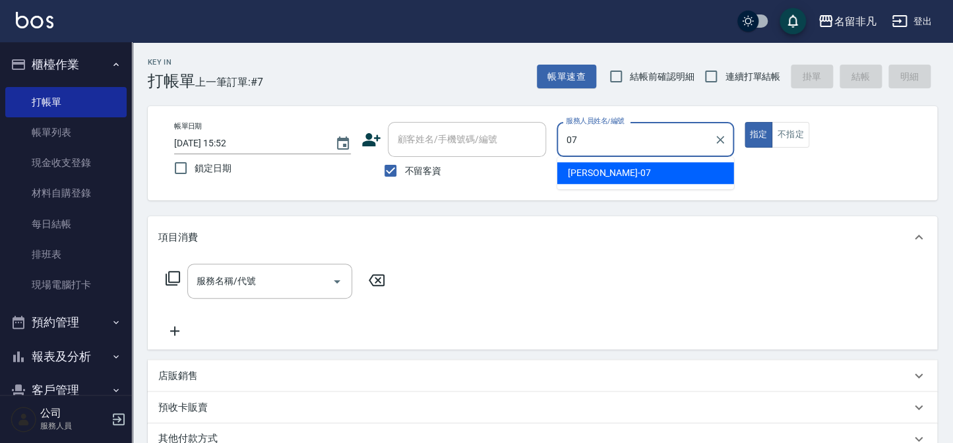
type input "[PERSON_NAME]-07"
type button "true"
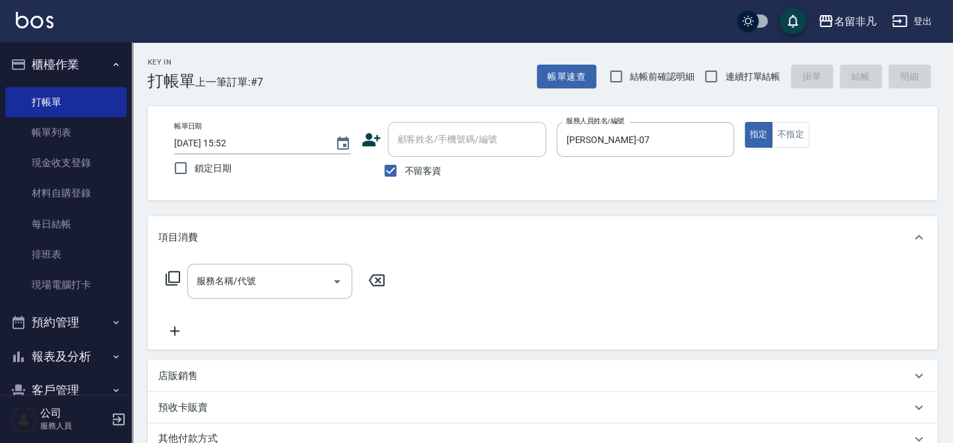
click at [427, 169] on span "不留客資" at bounding box center [422, 171] width 37 height 14
click at [404, 169] on input "不留客資" at bounding box center [390, 171] width 28 height 28
checkbox input "false"
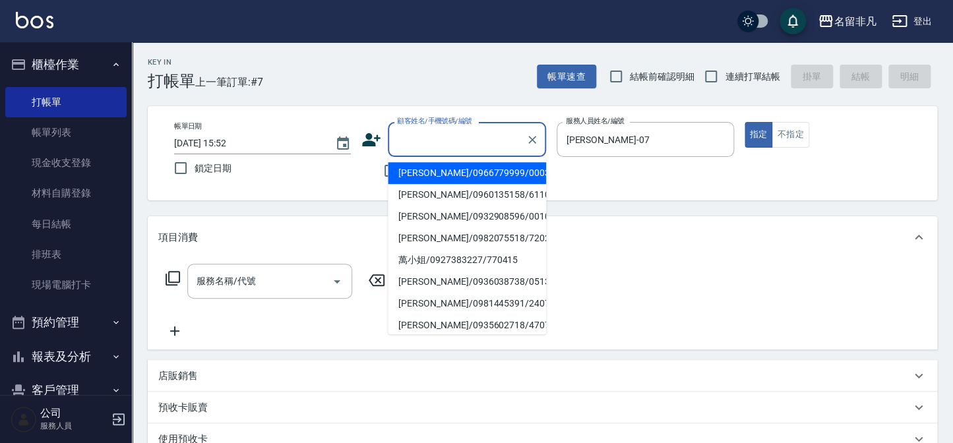
click at [443, 140] on div "顧客姓名/手機號碼/編號 顧客姓名/手機號碼/編號" at bounding box center [467, 139] width 158 height 35
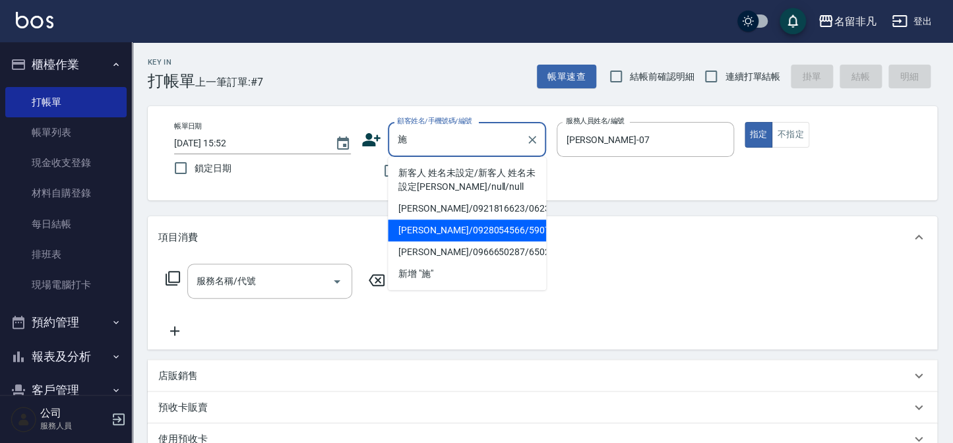
click at [487, 232] on li "[PERSON_NAME]/0928054566/590705" at bounding box center [467, 231] width 158 height 22
type input "[PERSON_NAME]/0928054566/590705"
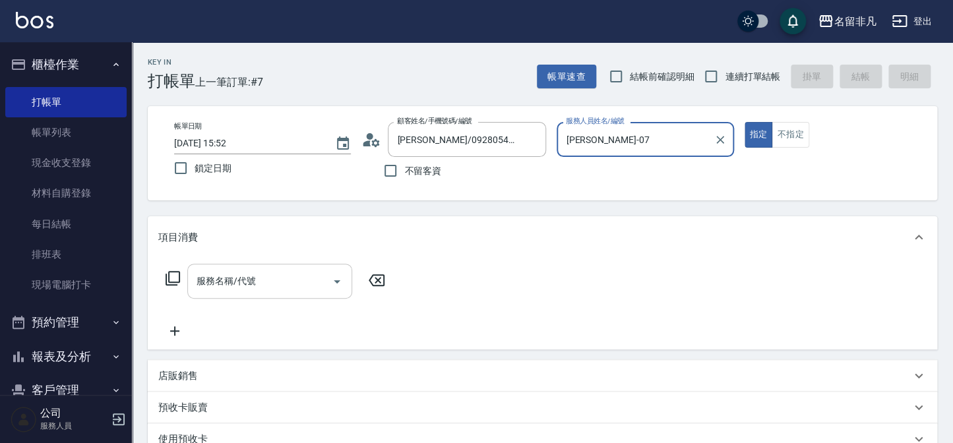
click at [288, 268] on div "服務名稱/代號" at bounding box center [269, 281] width 165 height 35
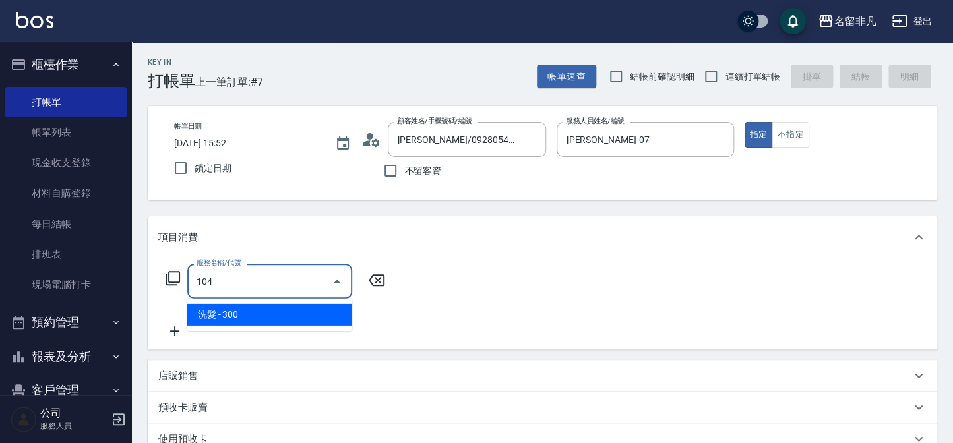
type input "洗髮(104)"
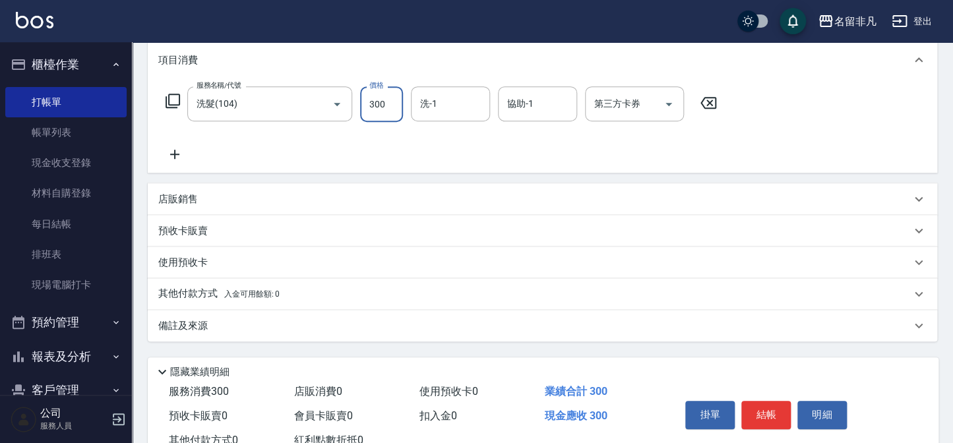
scroll to position [179, 0]
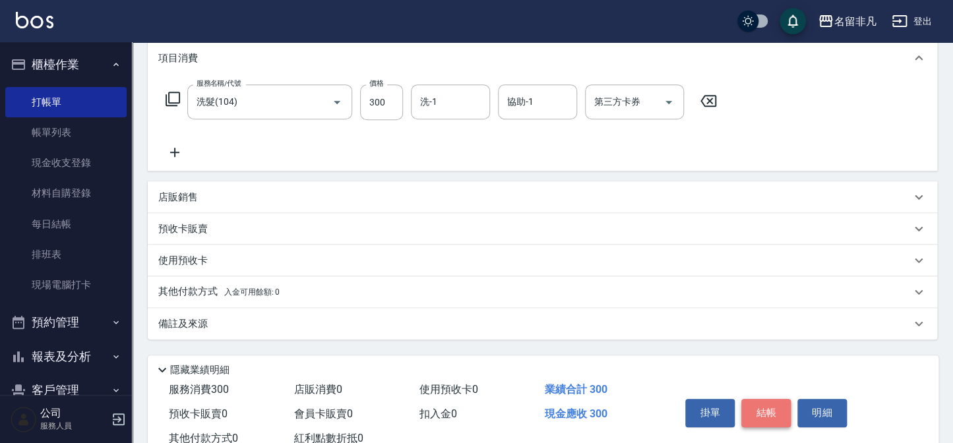
click at [757, 413] on button "結帳" at bounding box center [765, 413] width 49 height 28
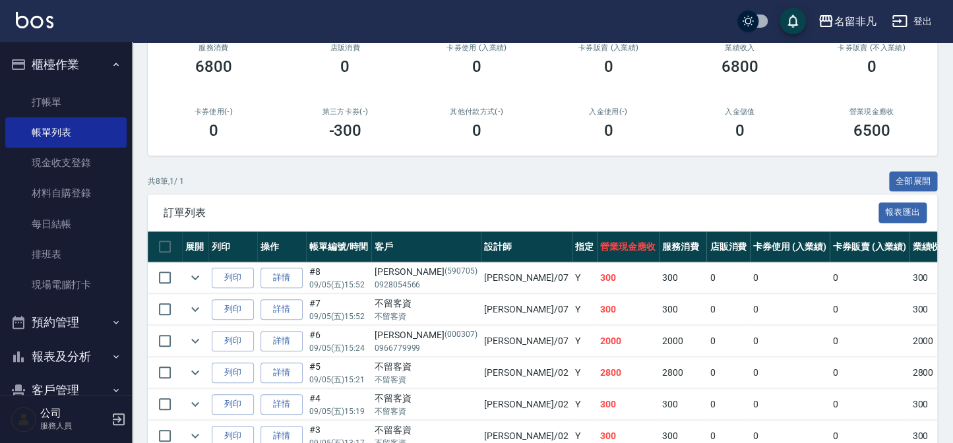
scroll to position [239, 0]
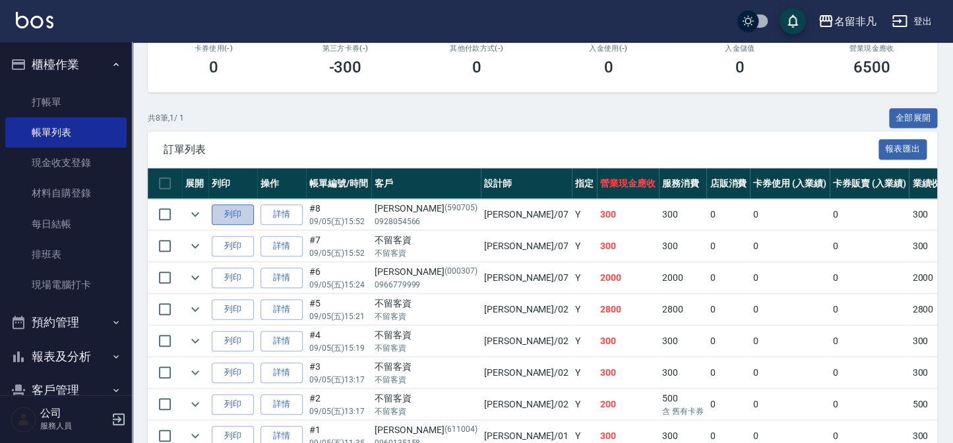
click at [244, 208] on button "列印" at bounding box center [233, 214] width 42 height 20
click at [71, 67] on button "櫃檯作業" at bounding box center [65, 64] width 121 height 34
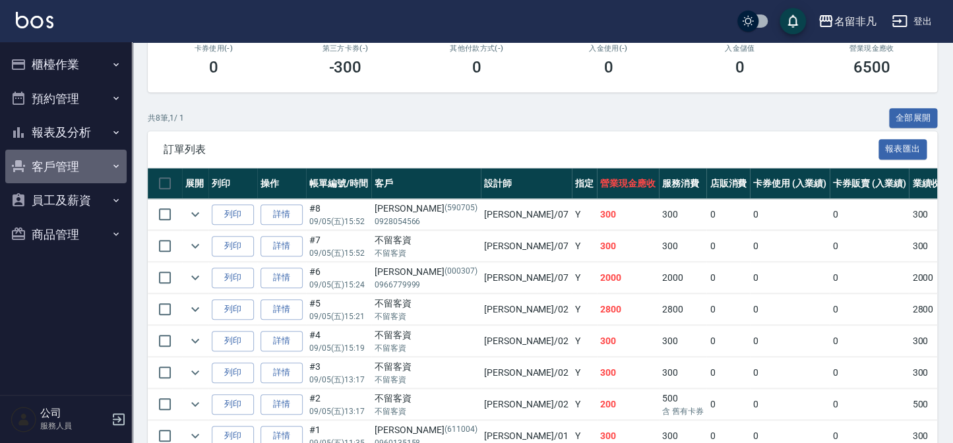
click at [70, 165] on button "客戶管理" at bounding box center [65, 167] width 121 height 34
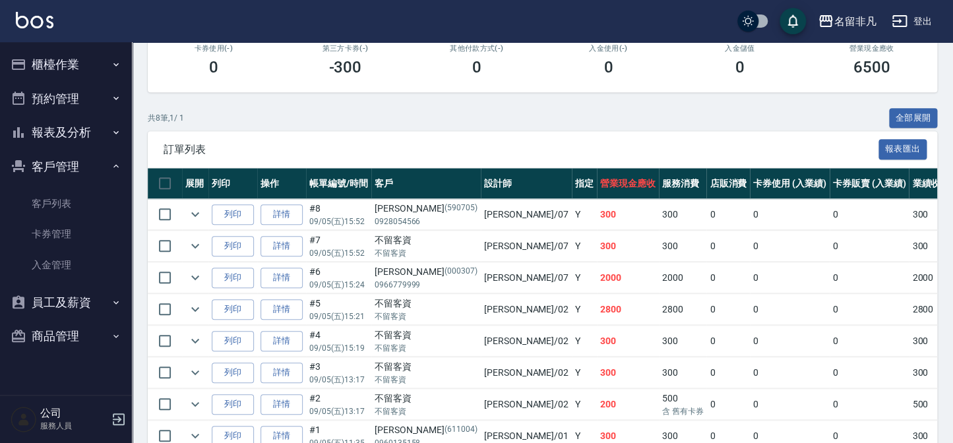
click at [78, 173] on button "客戶管理" at bounding box center [65, 167] width 121 height 34
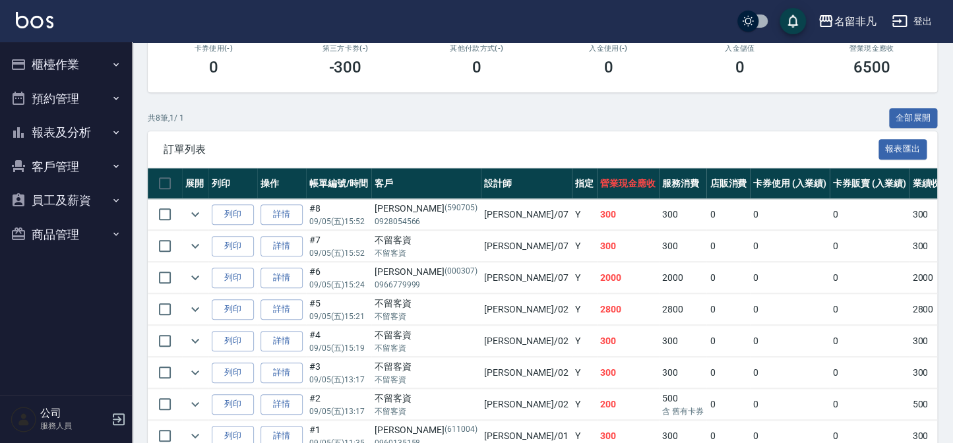
click at [81, 125] on button "報表及分析" at bounding box center [65, 132] width 121 height 34
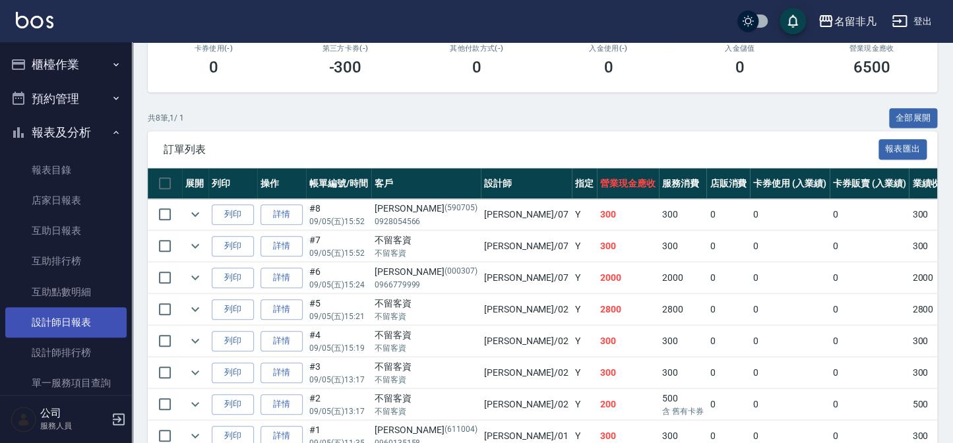
click at [69, 324] on link "設計師日報表" at bounding box center [65, 322] width 121 height 30
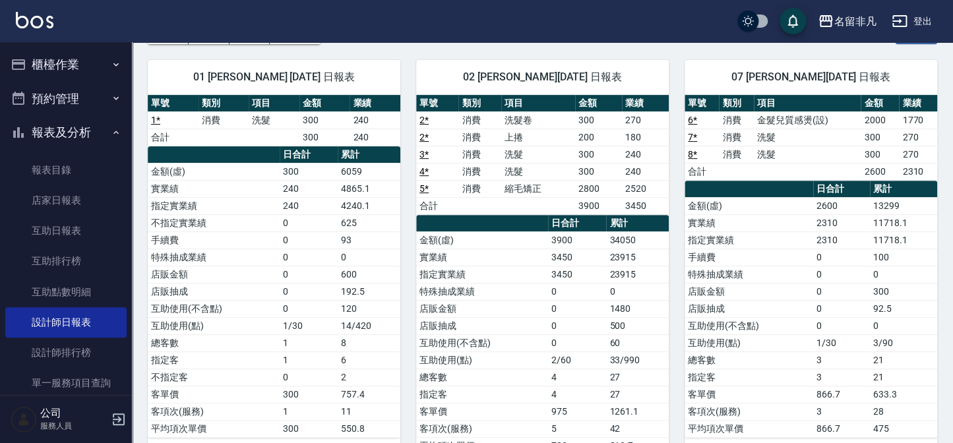
scroll to position [67, 0]
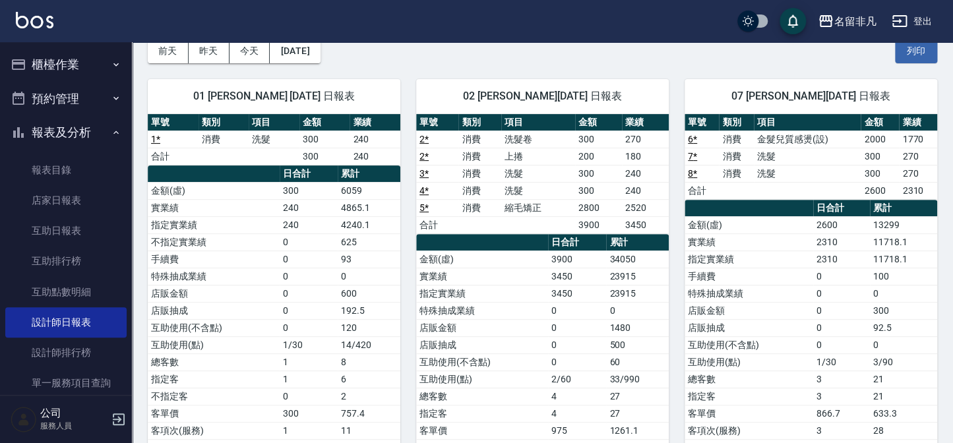
click at [23, 131] on icon "button" at bounding box center [19, 133] width 16 height 16
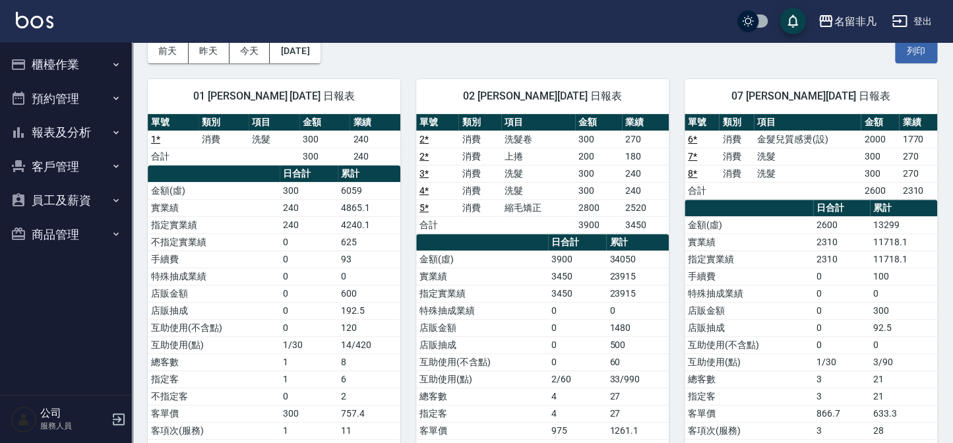
click at [47, 53] on button "櫃檯作業" at bounding box center [65, 64] width 121 height 34
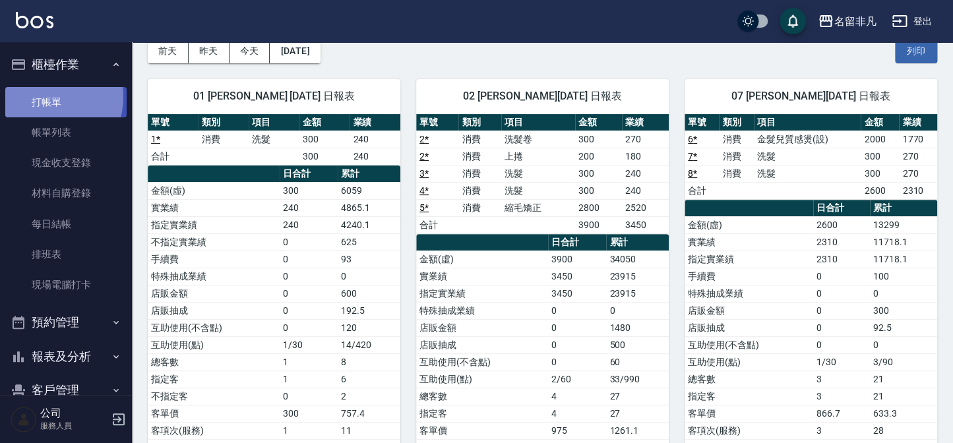
click at [47, 97] on link "打帳單" at bounding box center [65, 102] width 121 height 30
